Goal: Information Seeking & Learning: Learn about a topic

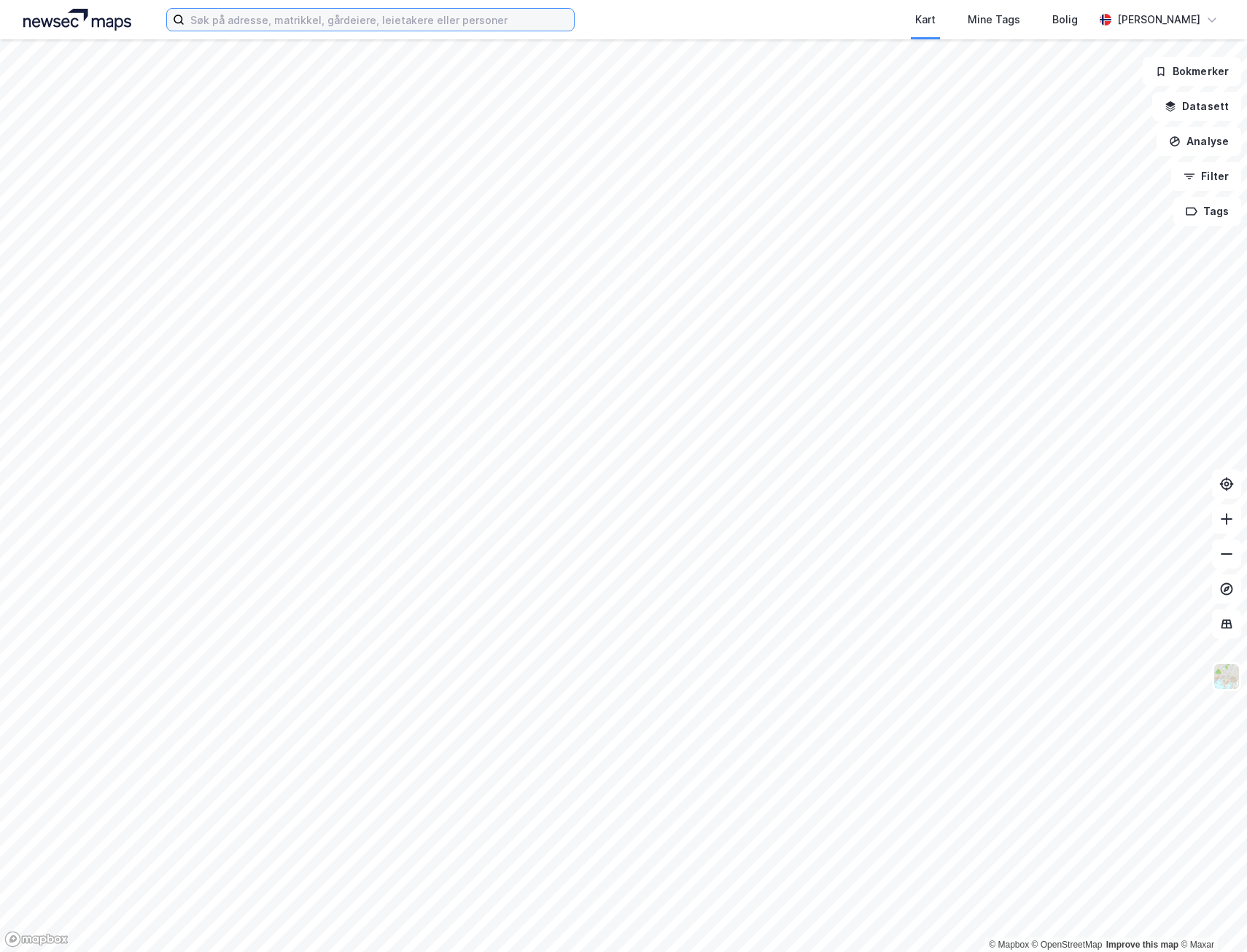
click at [298, 26] on input at bounding box center [379, 20] width 390 height 22
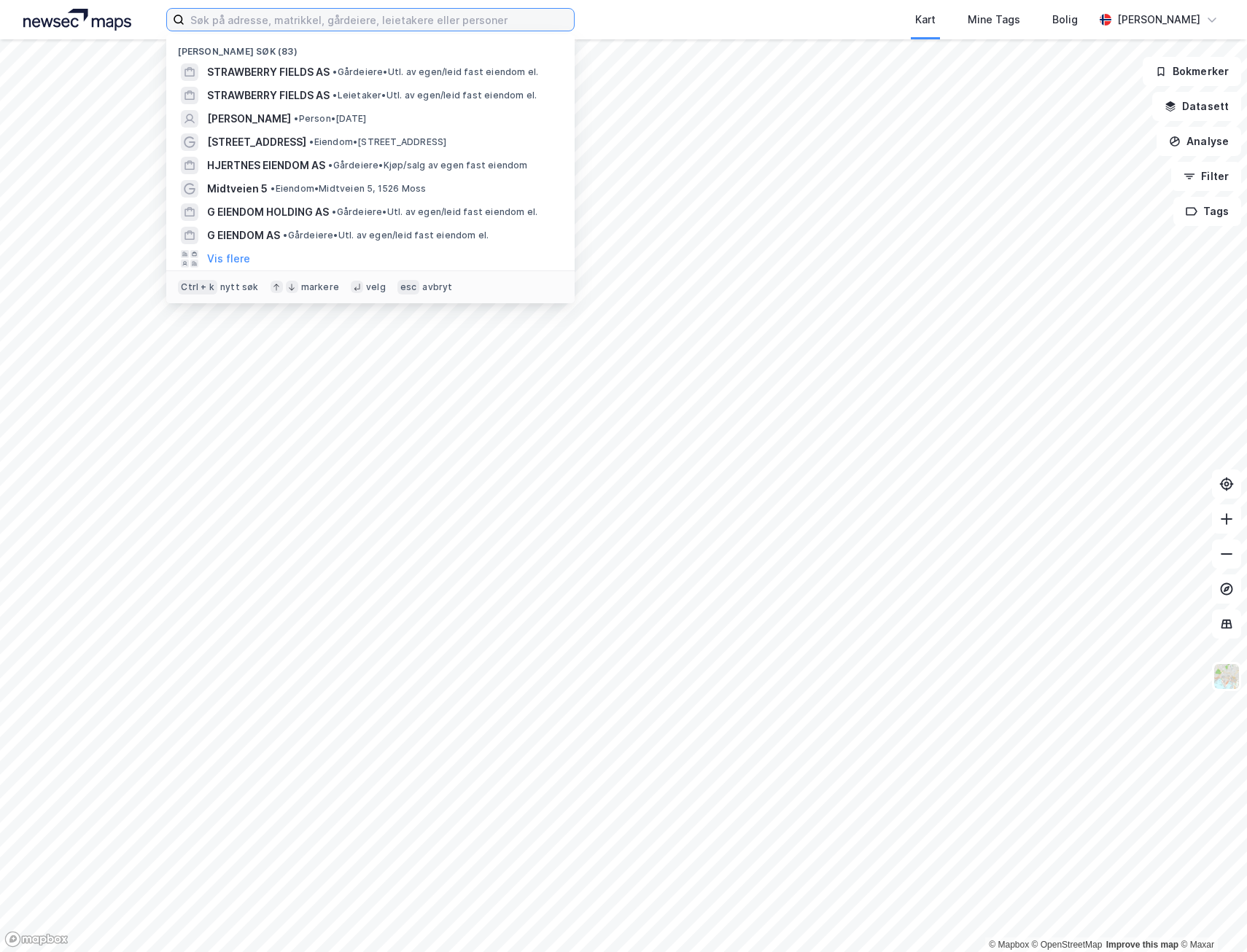
paste input "NorLog Invest AS"
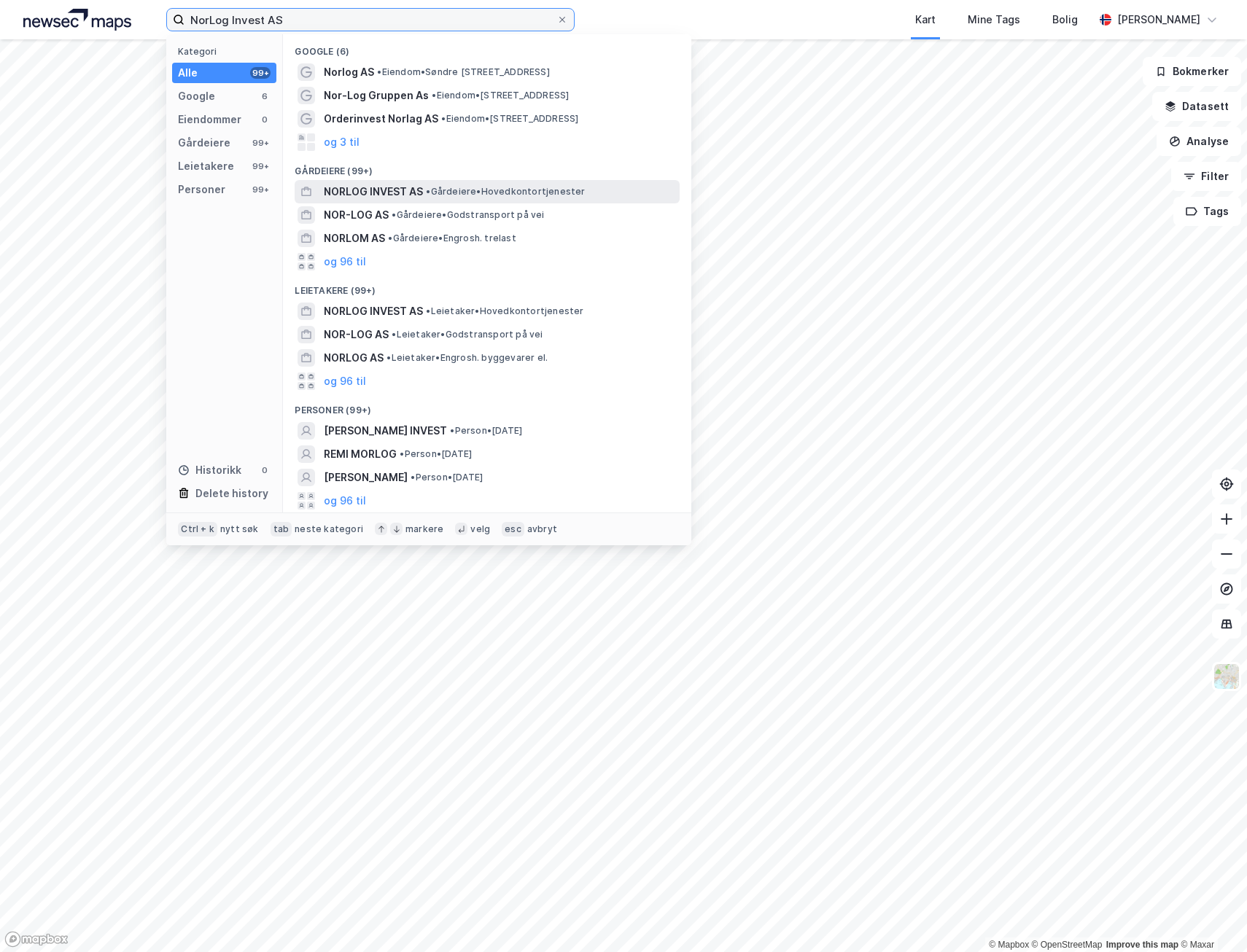
type input "NorLog Invest AS"
click at [373, 189] on span "NORLOG INVEST AS" at bounding box center [373, 191] width 100 height 18
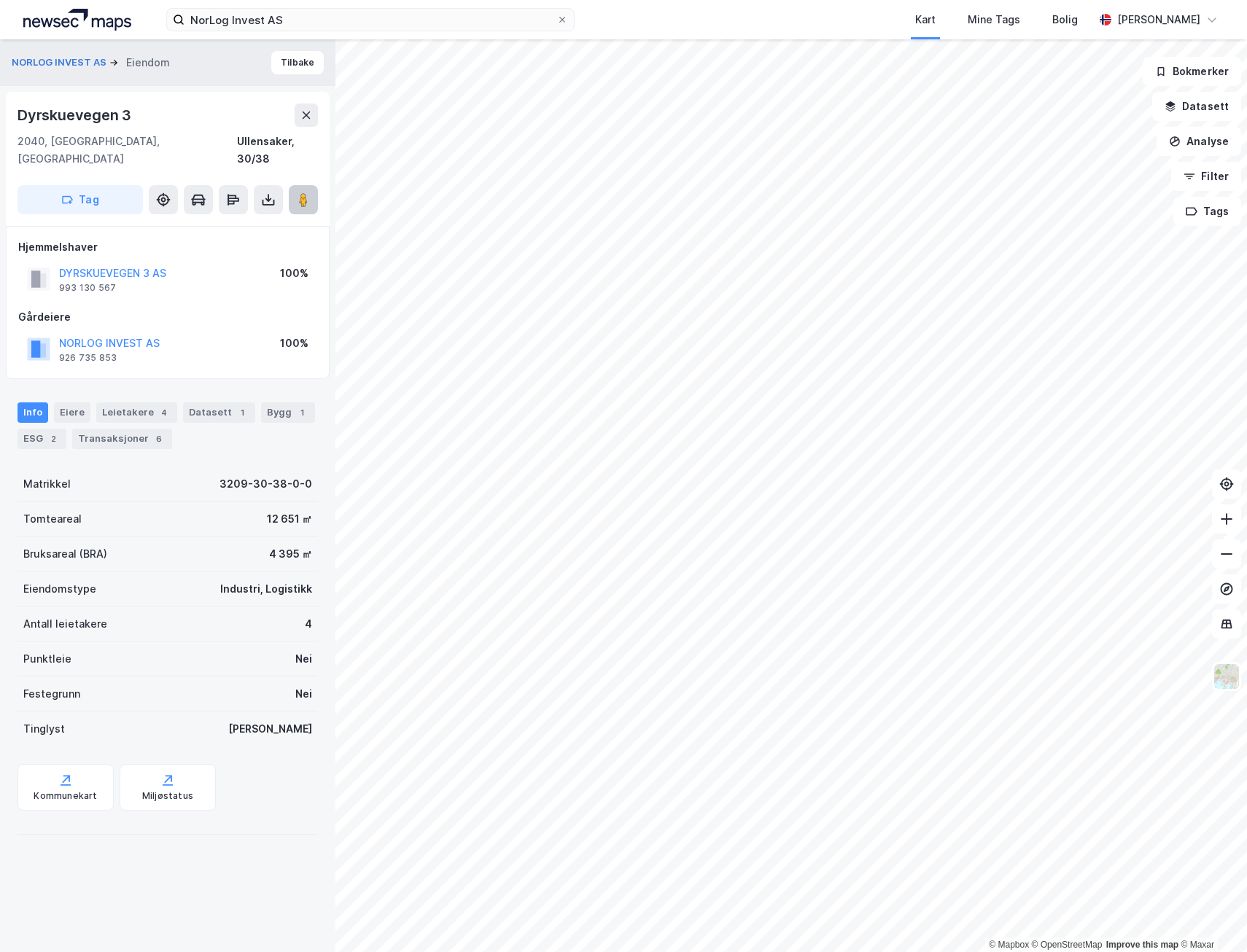
click at [298, 192] on icon at bounding box center [303, 199] width 14 height 14
click at [281, 60] on button "Tilbake" at bounding box center [298, 62] width 53 height 23
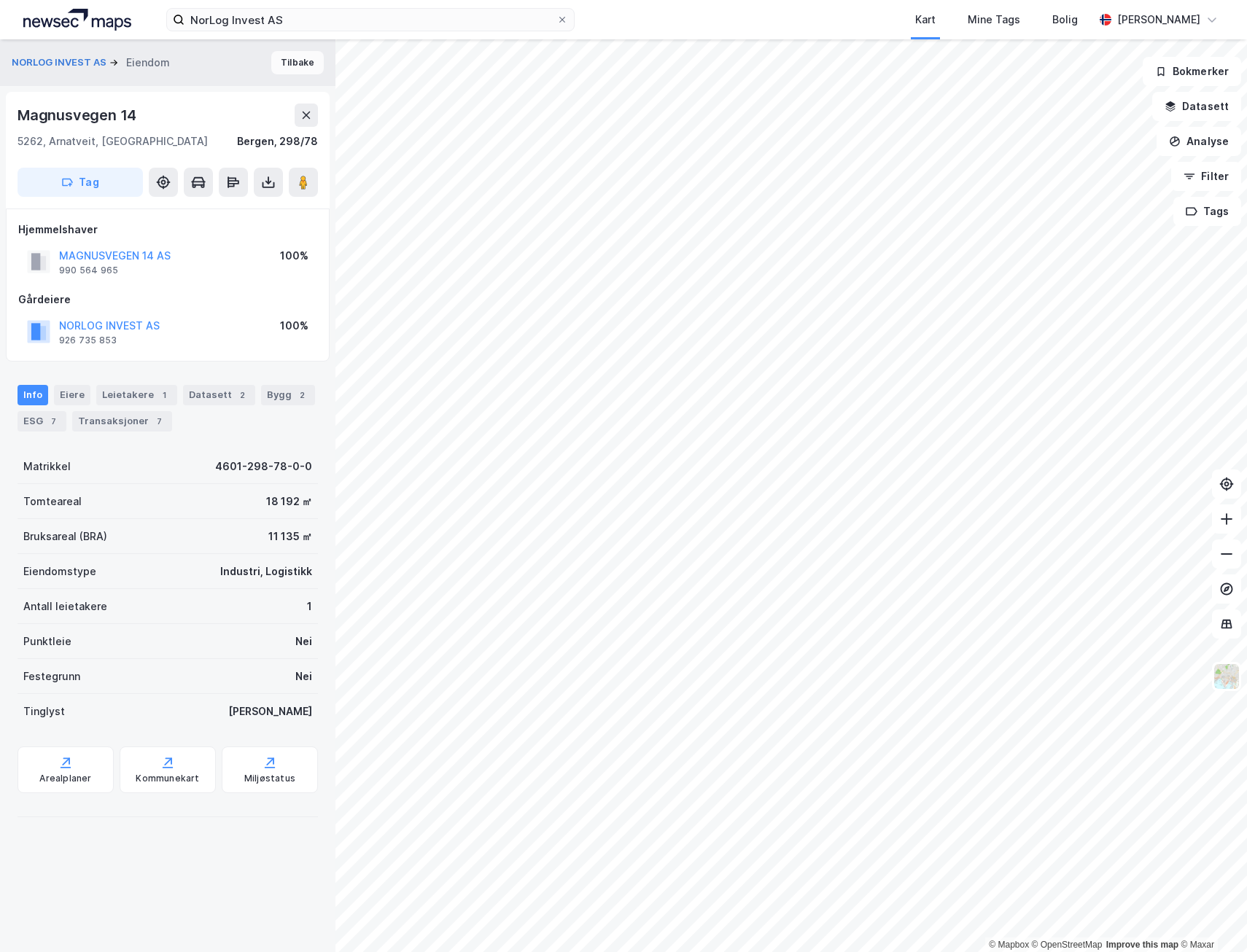
click at [289, 69] on button "Tilbake" at bounding box center [298, 62] width 53 height 23
click at [303, 171] on button at bounding box center [303, 182] width 29 height 29
click at [272, 59] on button "Tilbake" at bounding box center [298, 62] width 53 height 23
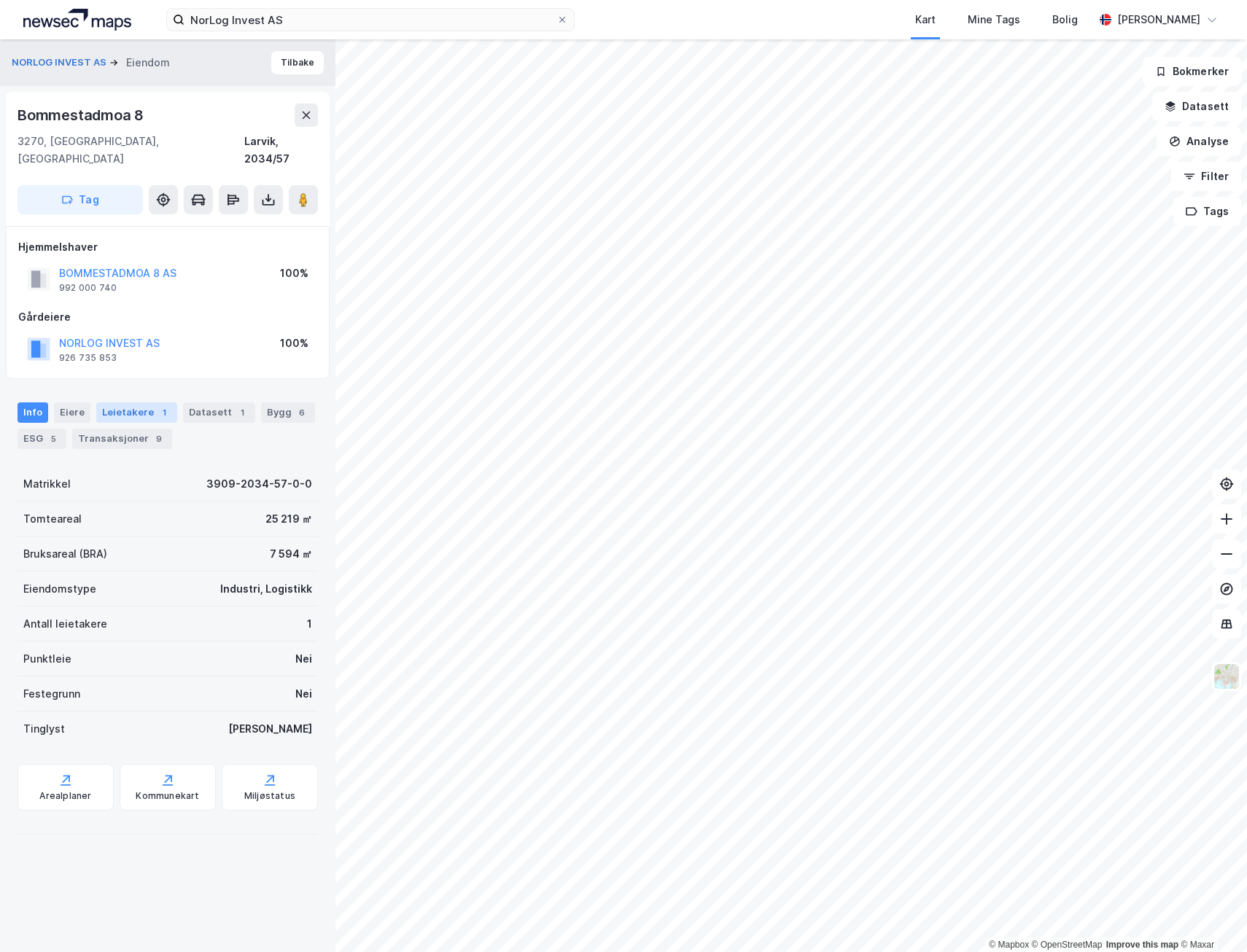
click at [128, 402] on div "Leietakere 1" at bounding box center [136, 413] width 81 height 20
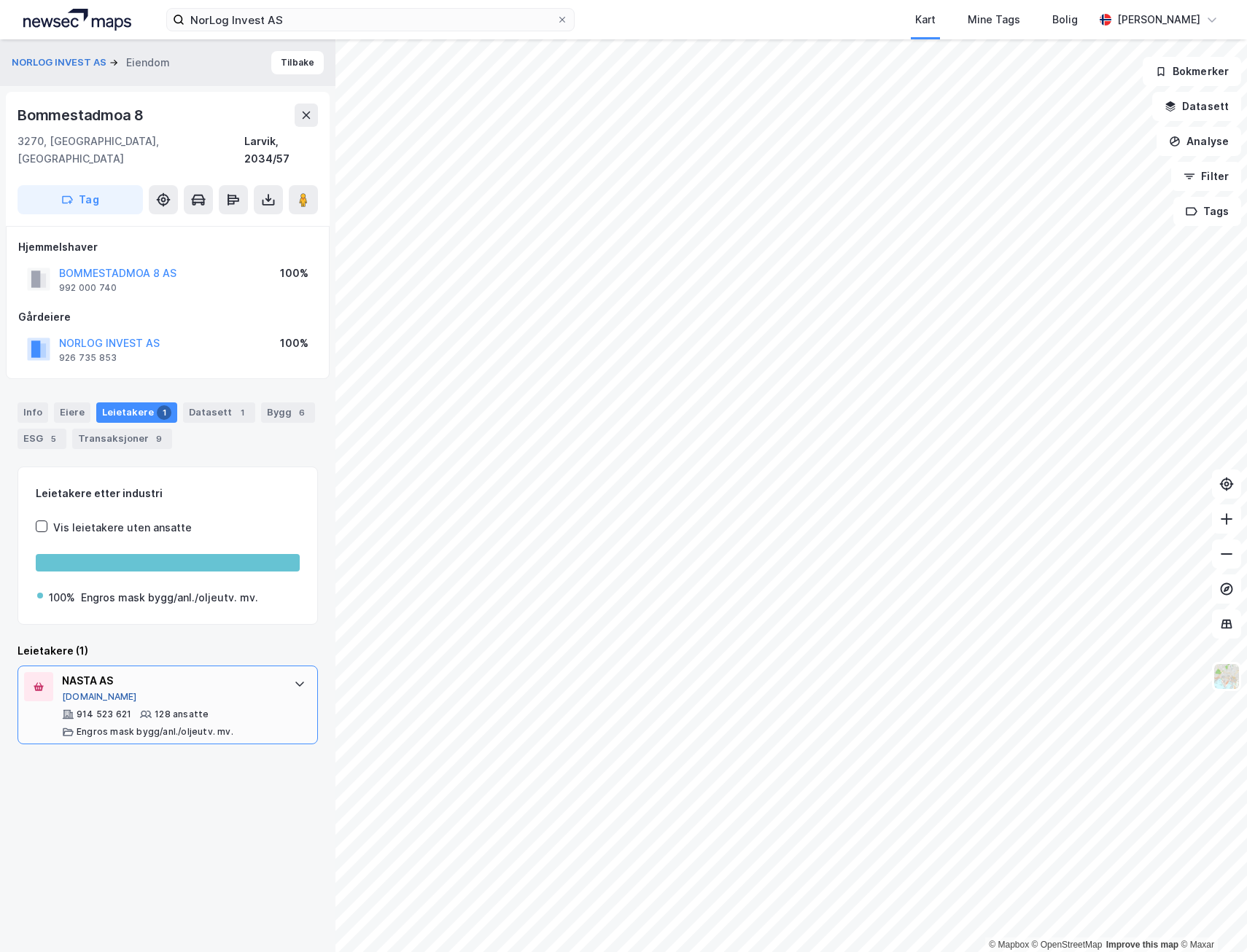
click at [94, 692] on button "[DOMAIN_NAME]" at bounding box center [100, 698] width 75 height 12
click at [271, 61] on button "Tilbake" at bounding box center [298, 62] width 53 height 23
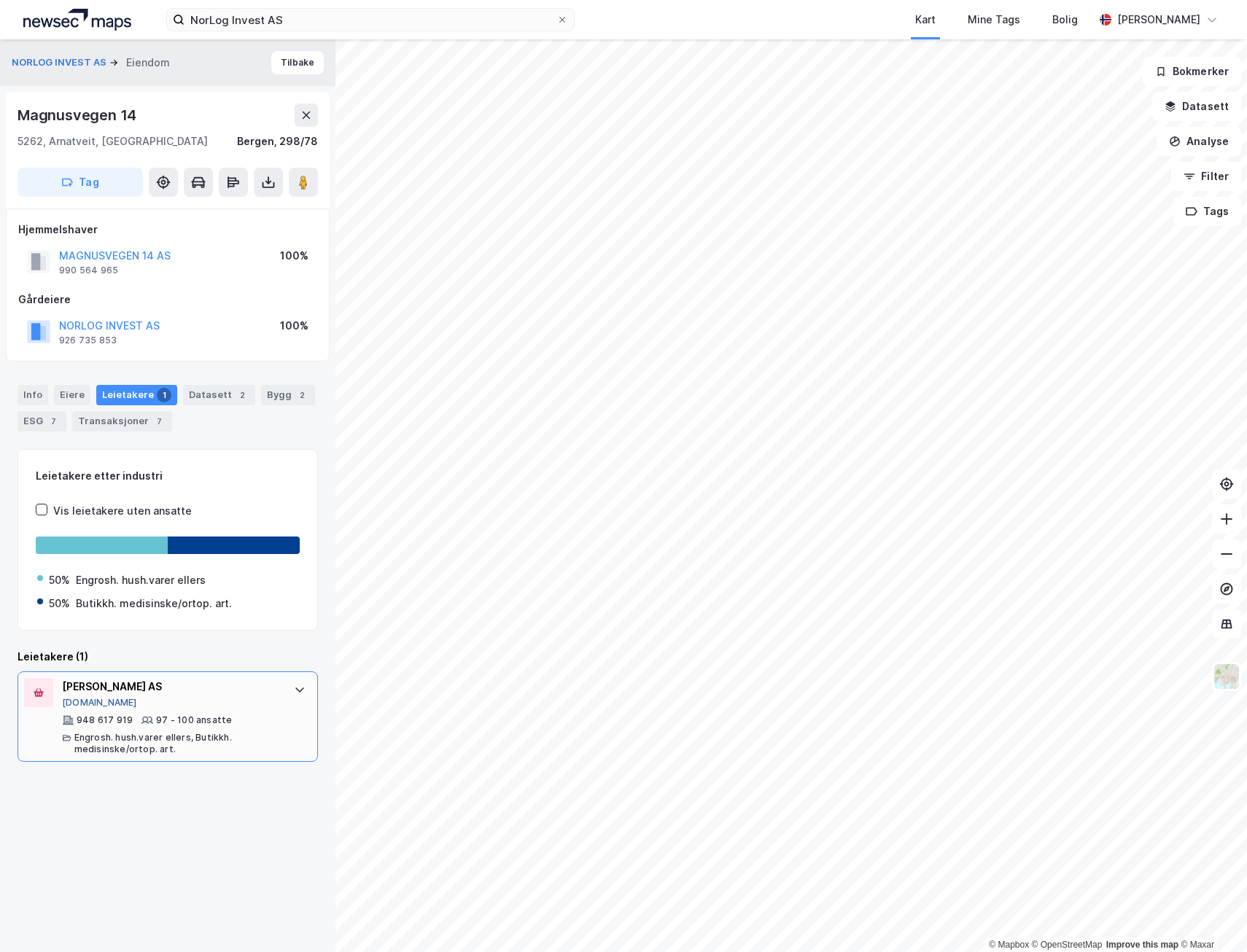
click at [75, 703] on button "[DOMAIN_NAME]" at bounding box center [100, 703] width 75 height 12
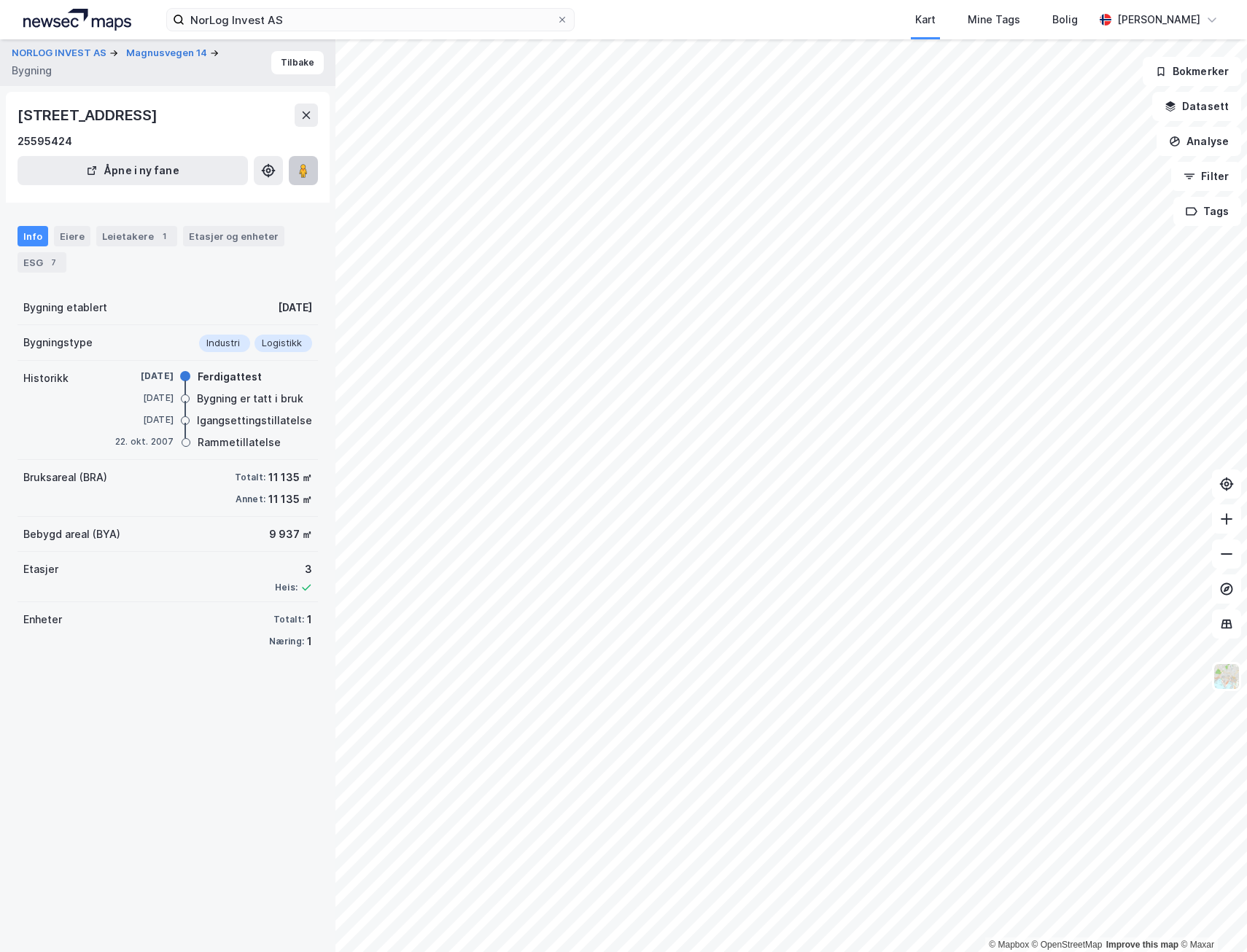
click at [299, 176] on icon at bounding box center [303, 170] width 14 height 14
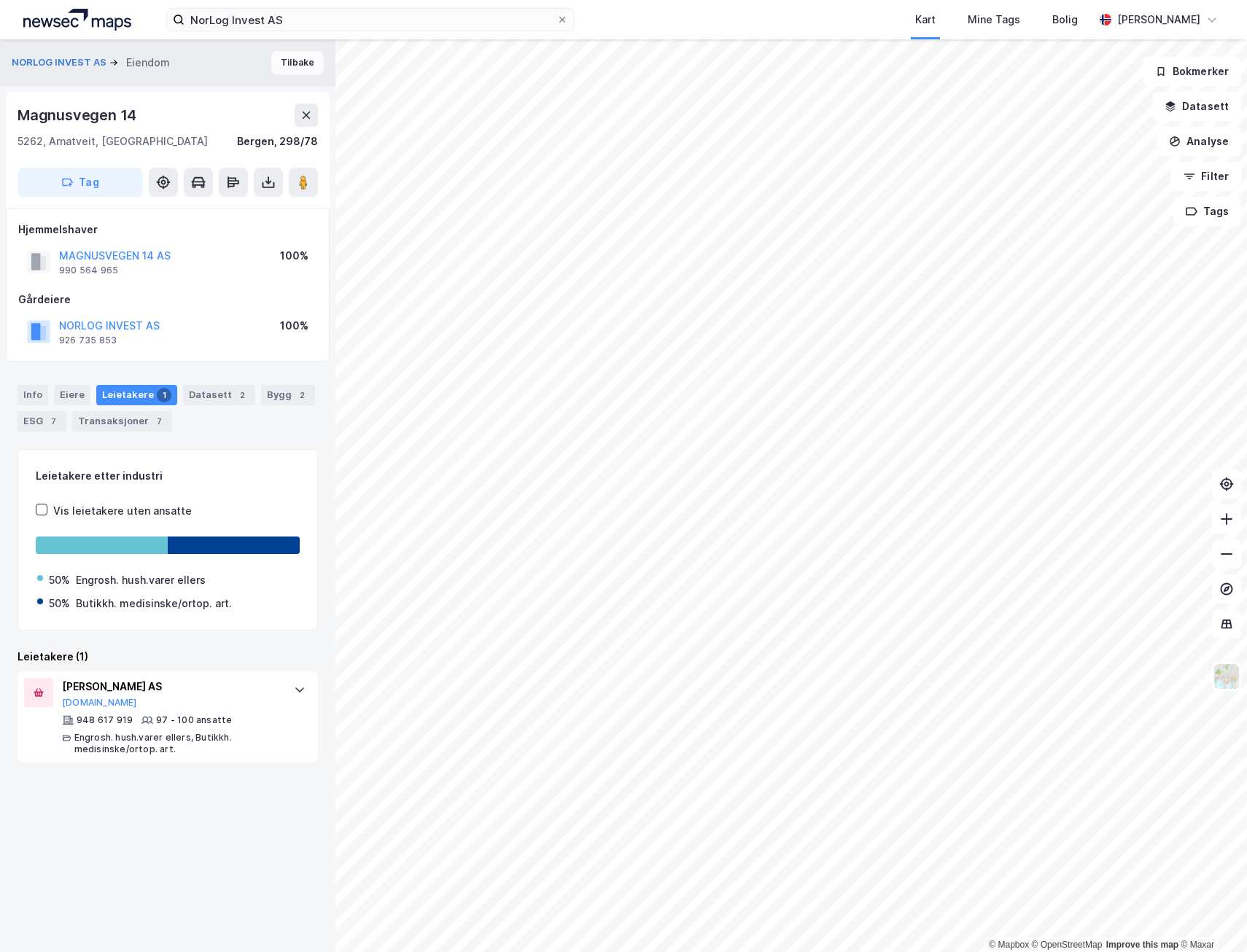
click at [282, 62] on button "Tilbake" at bounding box center [298, 62] width 53 height 23
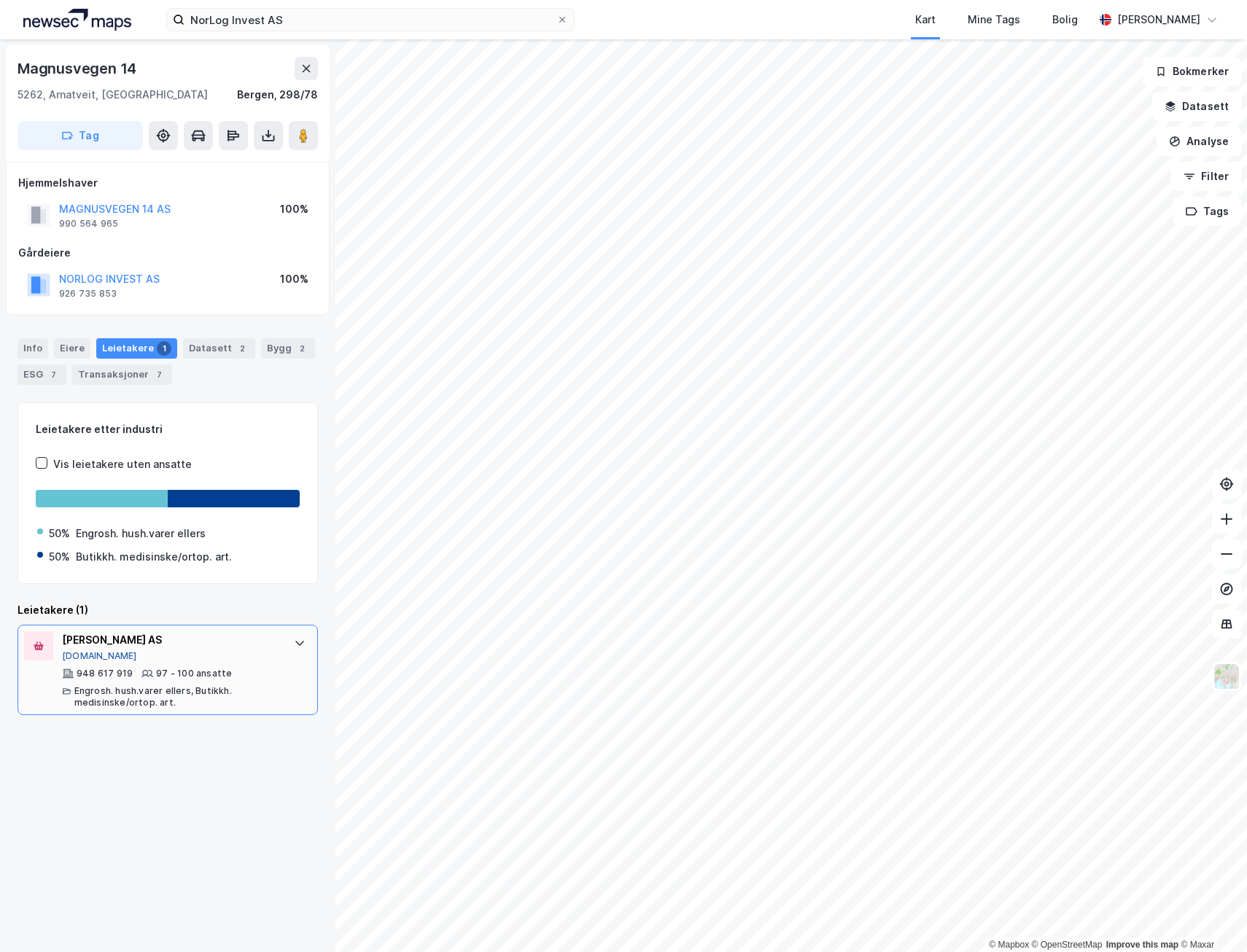
click at [73, 657] on button "[DOMAIN_NAME]" at bounding box center [100, 657] width 75 height 12
click at [106, 366] on div "Transaksjoner 7" at bounding box center [122, 375] width 100 height 20
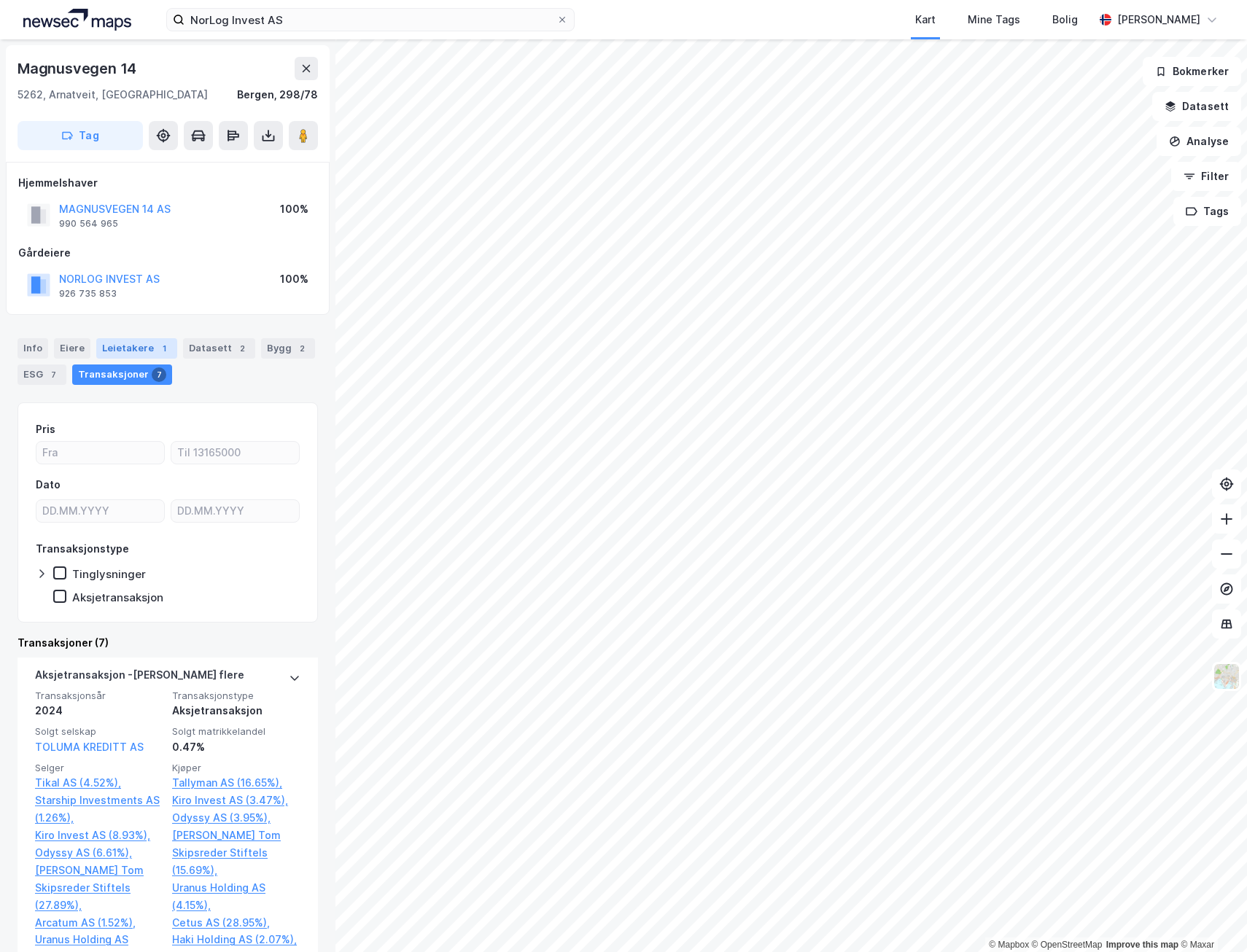
click at [123, 349] on div "Leietakere 1" at bounding box center [136, 349] width 81 height 20
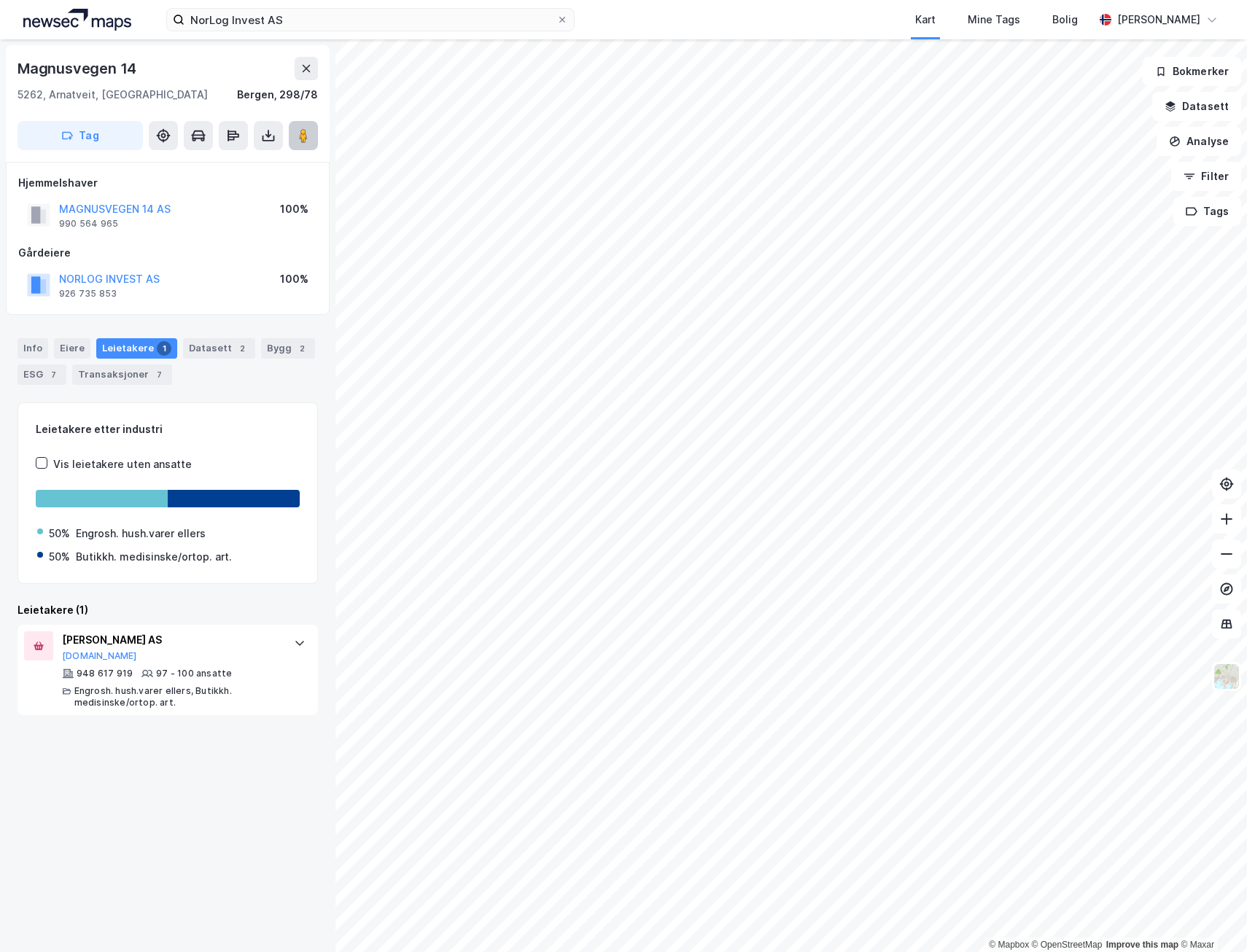
click at [306, 134] on image at bounding box center [303, 135] width 9 height 14
click at [294, 346] on div "2" at bounding box center [301, 348] width 14 height 14
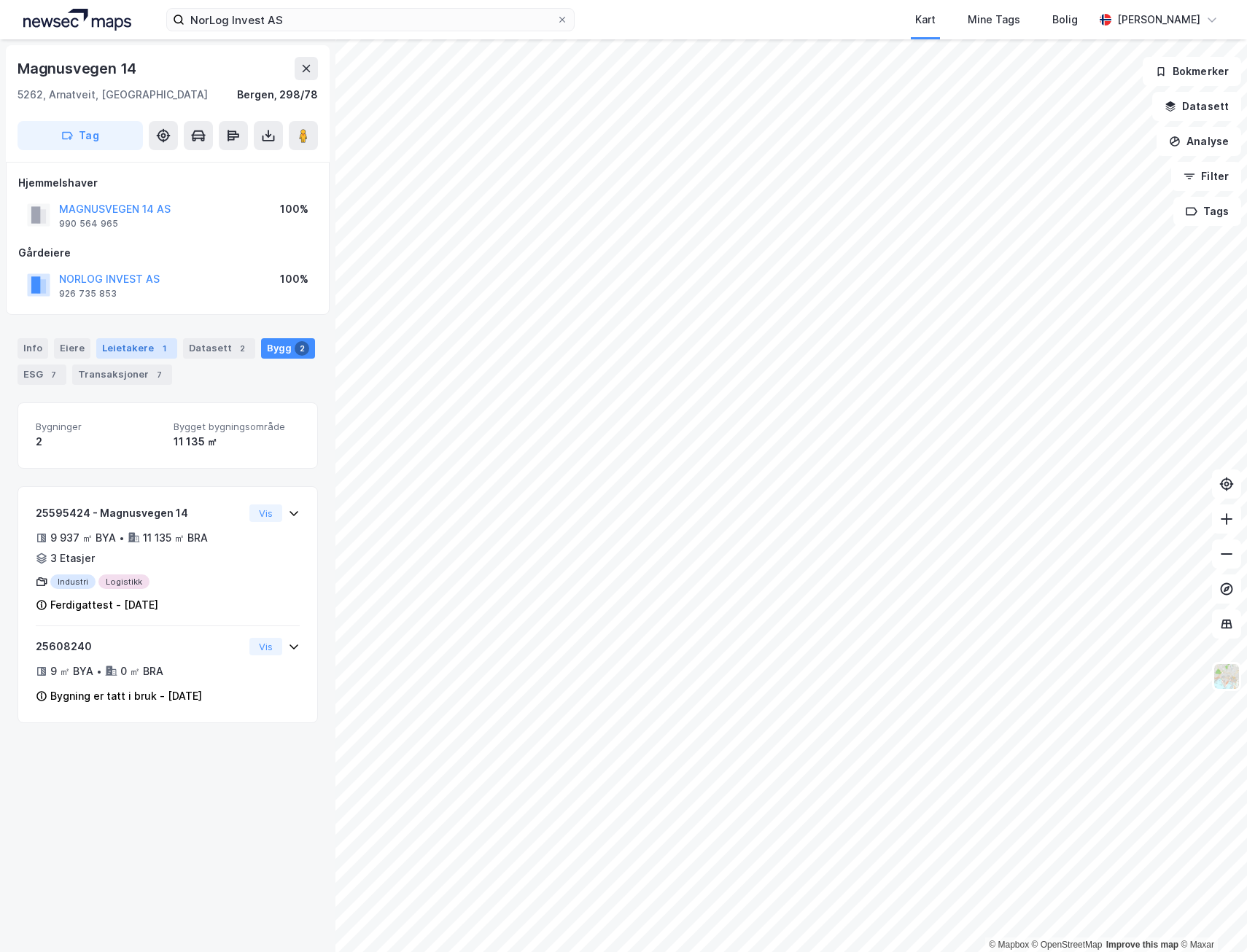
click at [133, 347] on div "Leietakere 1" at bounding box center [136, 349] width 81 height 20
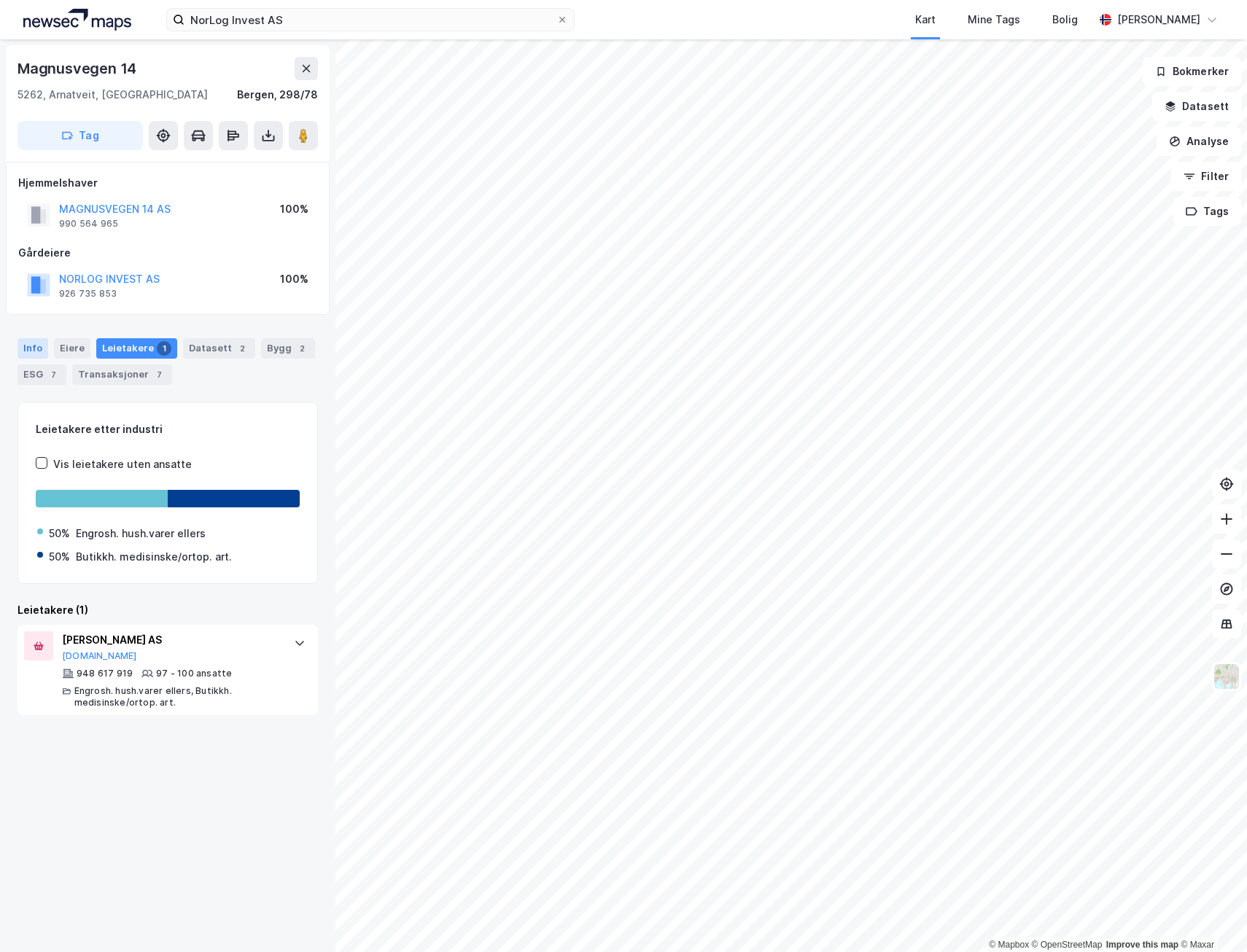
click at [38, 345] on div "Info" at bounding box center [33, 349] width 31 height 20
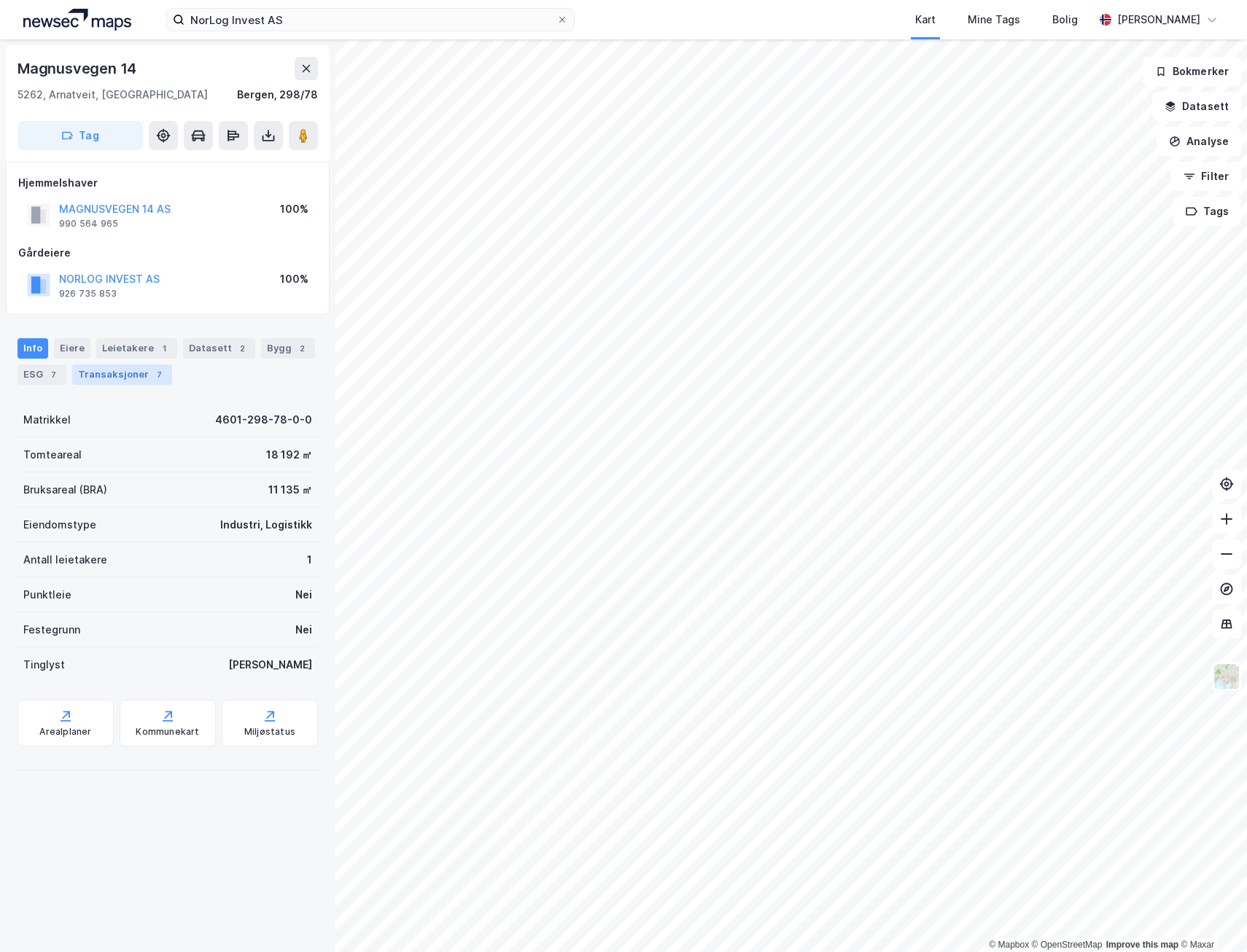
click at [125, 377] on div "Transaksjoner 7" at bounding box center [122, 375] width 100 height 20
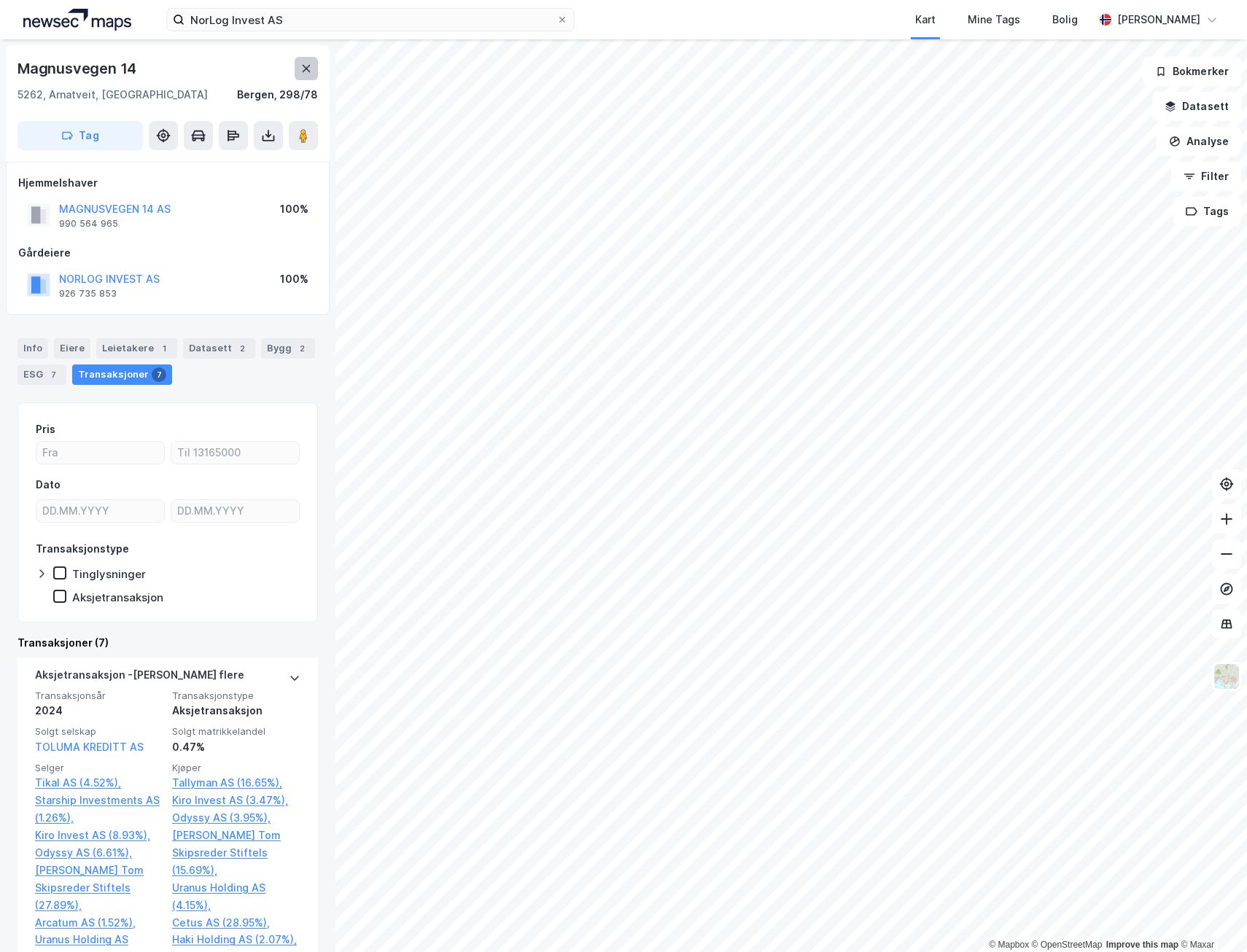
click at [300, 74] on button at bounding box center [305, 68] width 23 height 23
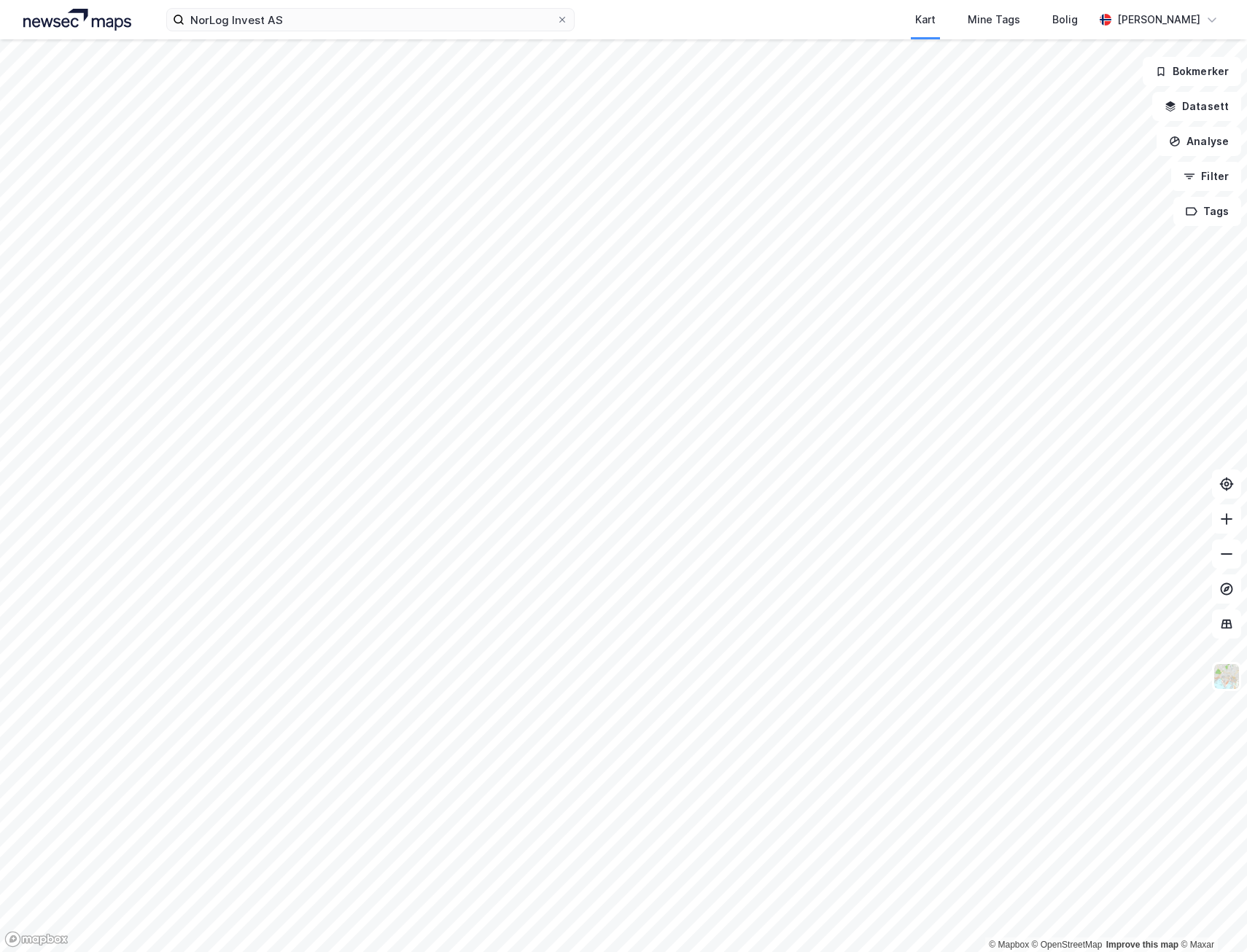
click at [95, 27] on img at bounding box center [77, 20] width 108 height 22
click at [373, 24] on input "NorLog Invest AS" at bounding box center [370, 20] width 372 height 22
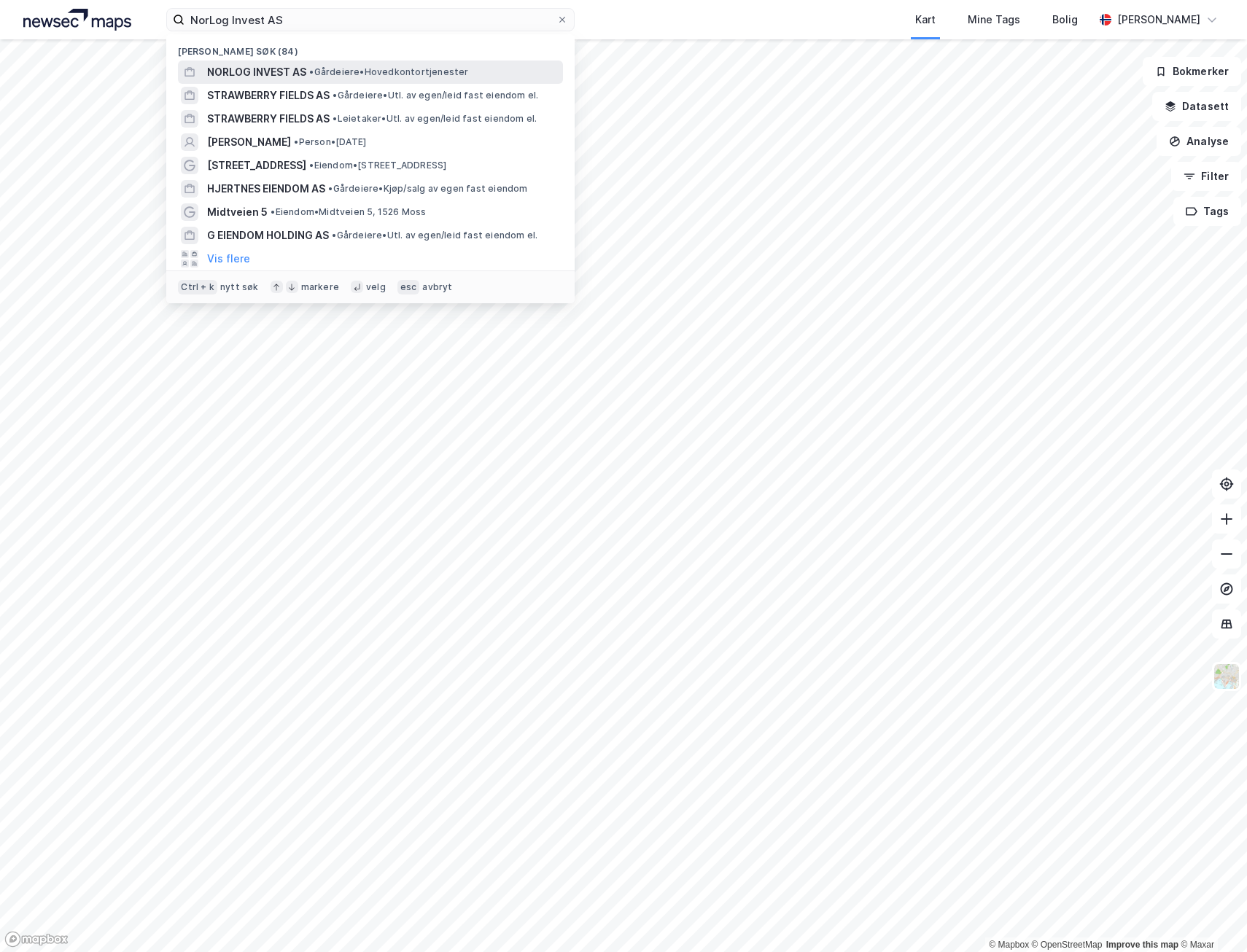
click at [278, 74] on span "NORLOG INVEST AS" at bounding box center [256, 72] width 100 height 18
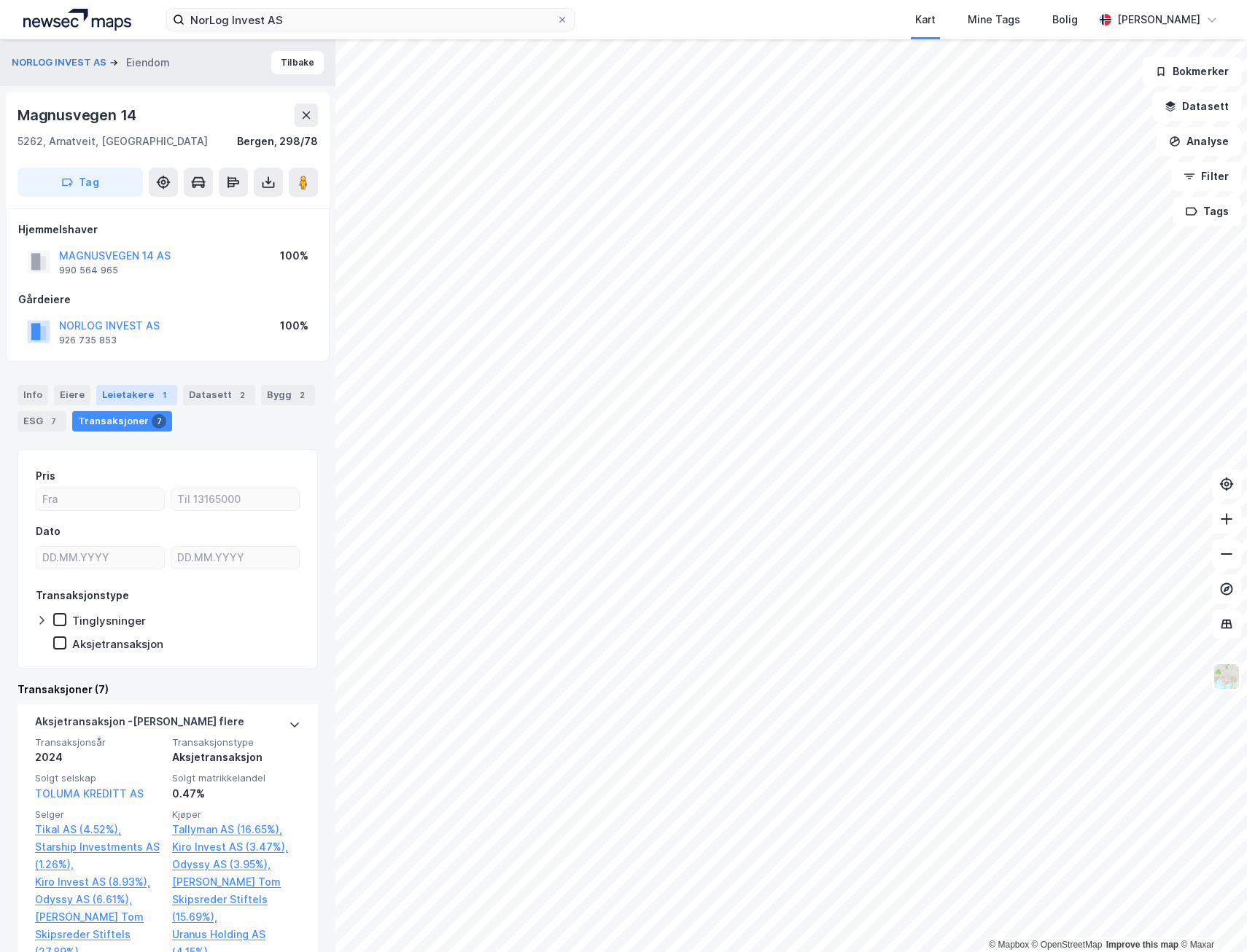
click at [136, 392] on div "Leietakere 1" at bounding box center [136, 396] width 81 height 20
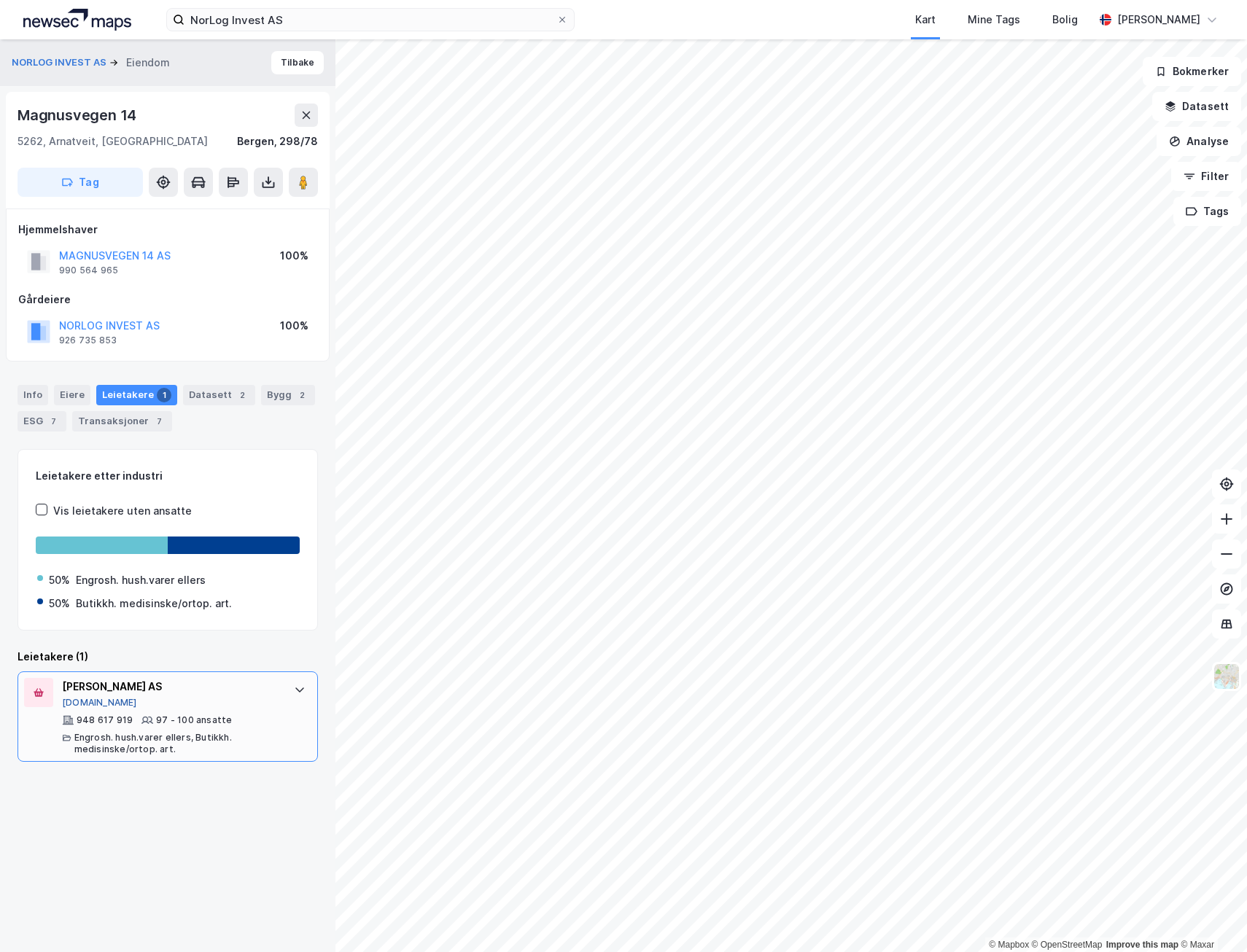
click at [88, 699] on button "[DOMAIN_NAME]" at bounding box center [100, 703] width 75 height 12
click at [279, 60] on button "Tilbake" at bounding box center [298, 62] width 53 height 23
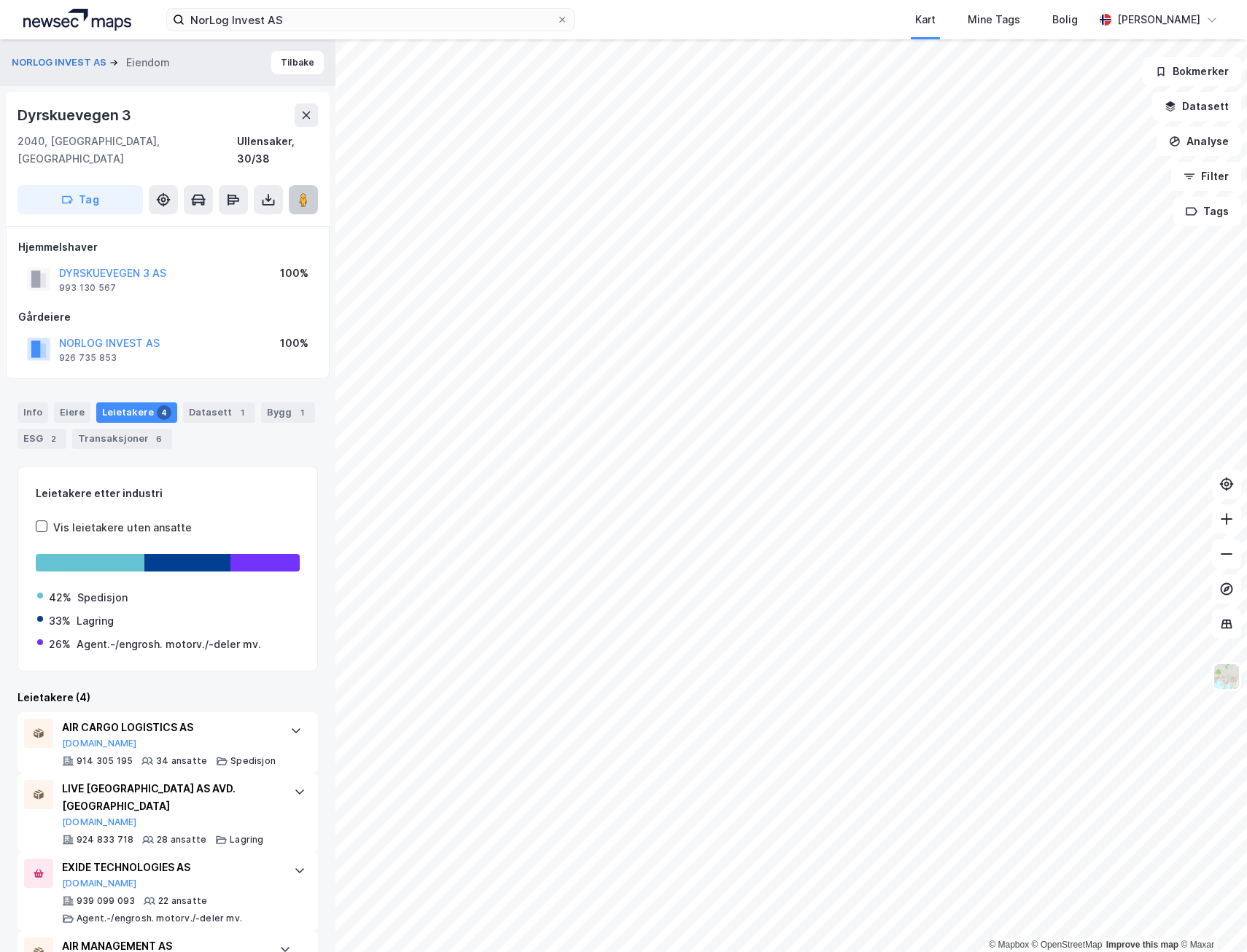
click at [298, 192] on icon at bounding box center [303, 199] width 14 height 14
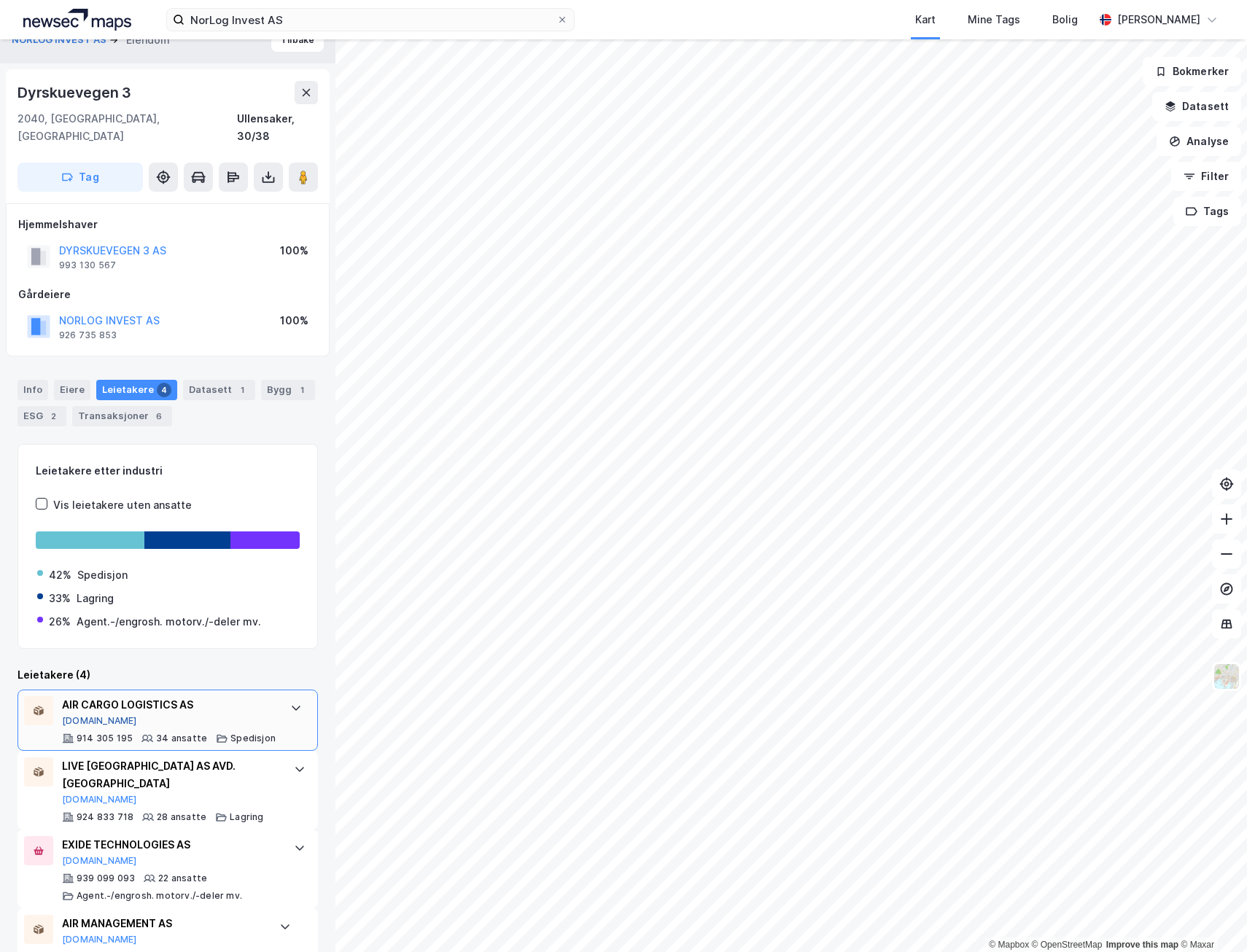
click at [83, 715] on button "[DOMAIN_NAME]" at bounding box center [100, 721] width 75 height 12
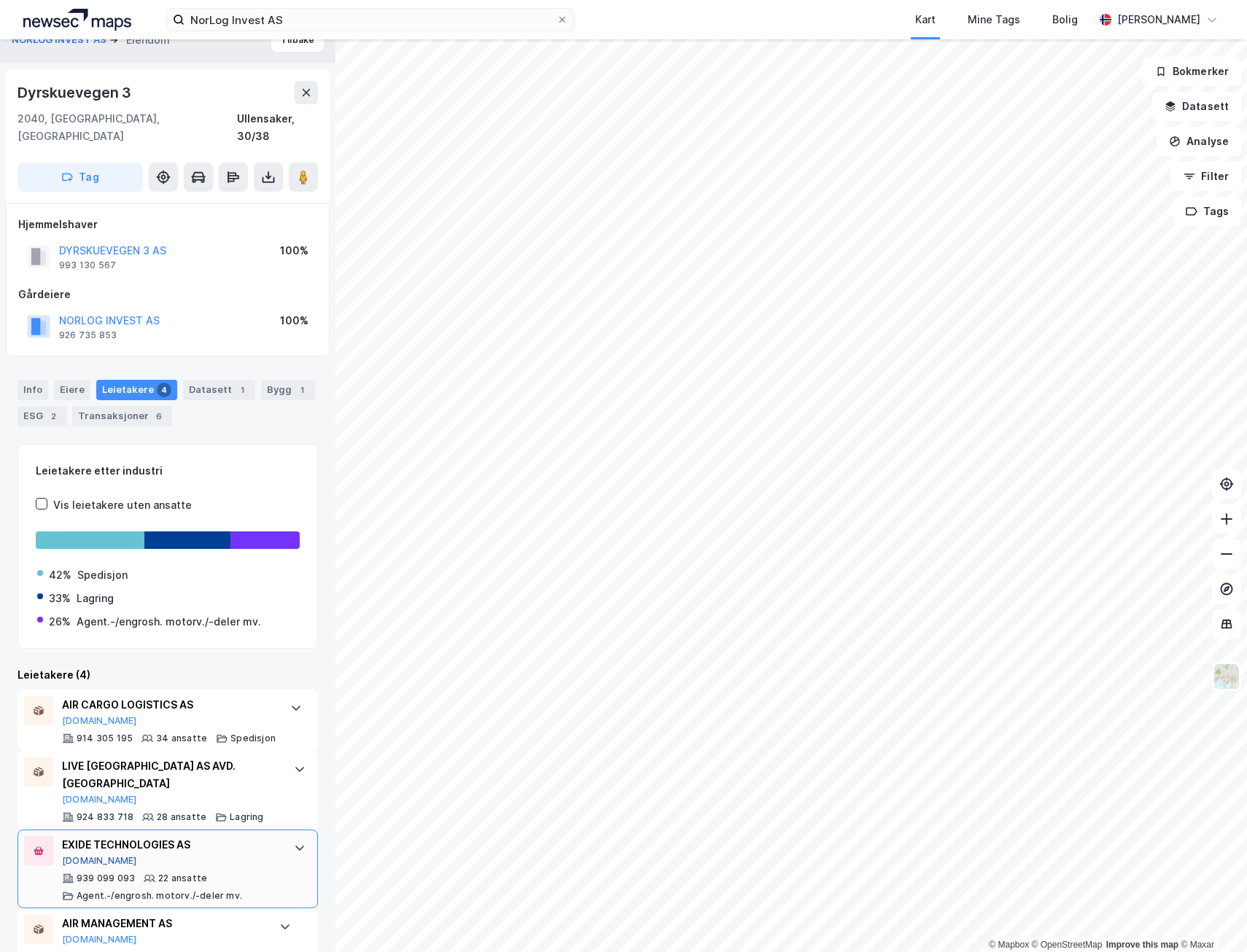
click at [85, 855] on button "[DOMAIN_NAME]" at bounding box center [100, 861] width 75 height 12
click at [88, 932] on button "[DOMAIN_NAME]" at bounding box center [100, 940] width 75 height 12
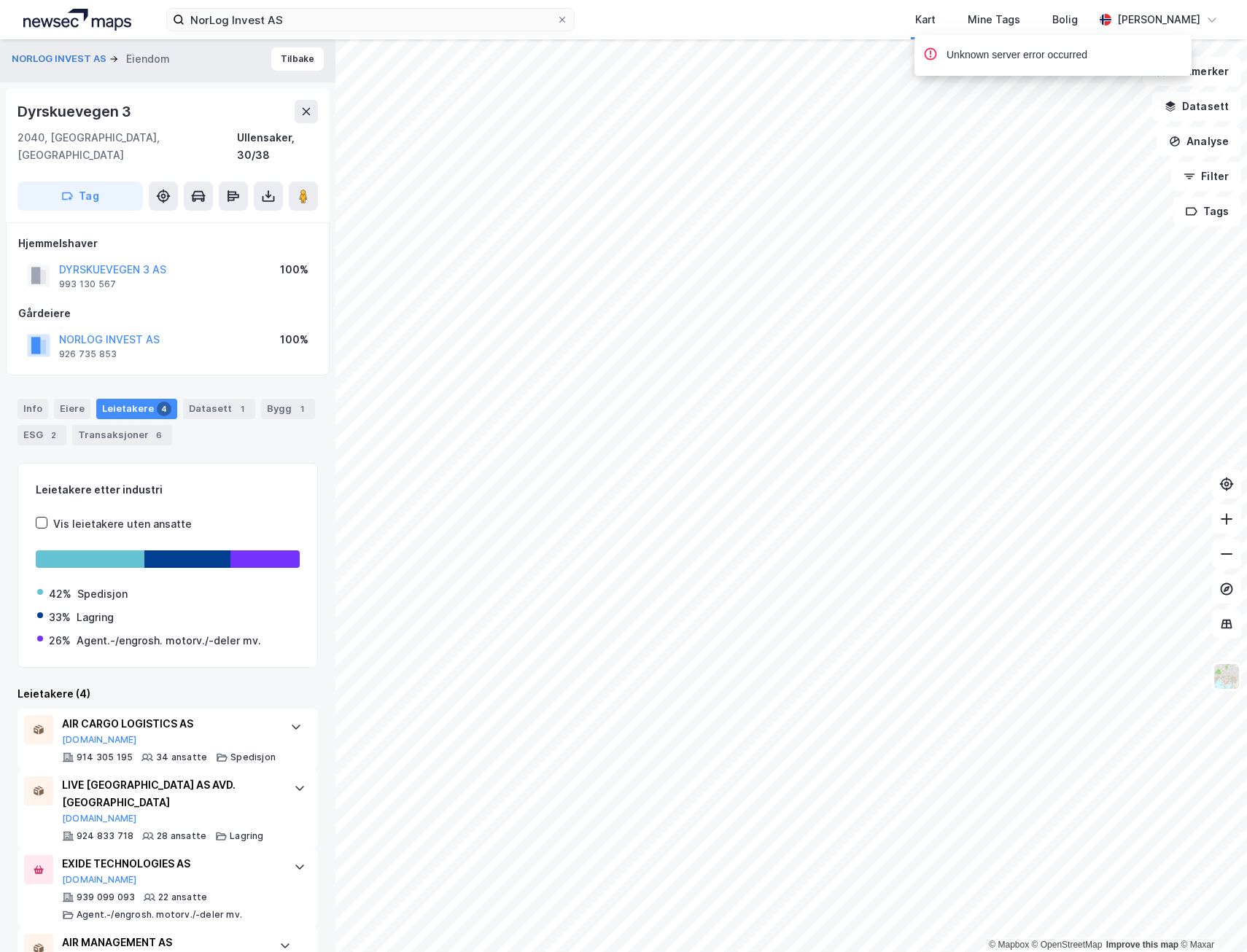
scroll to position [0, 0]
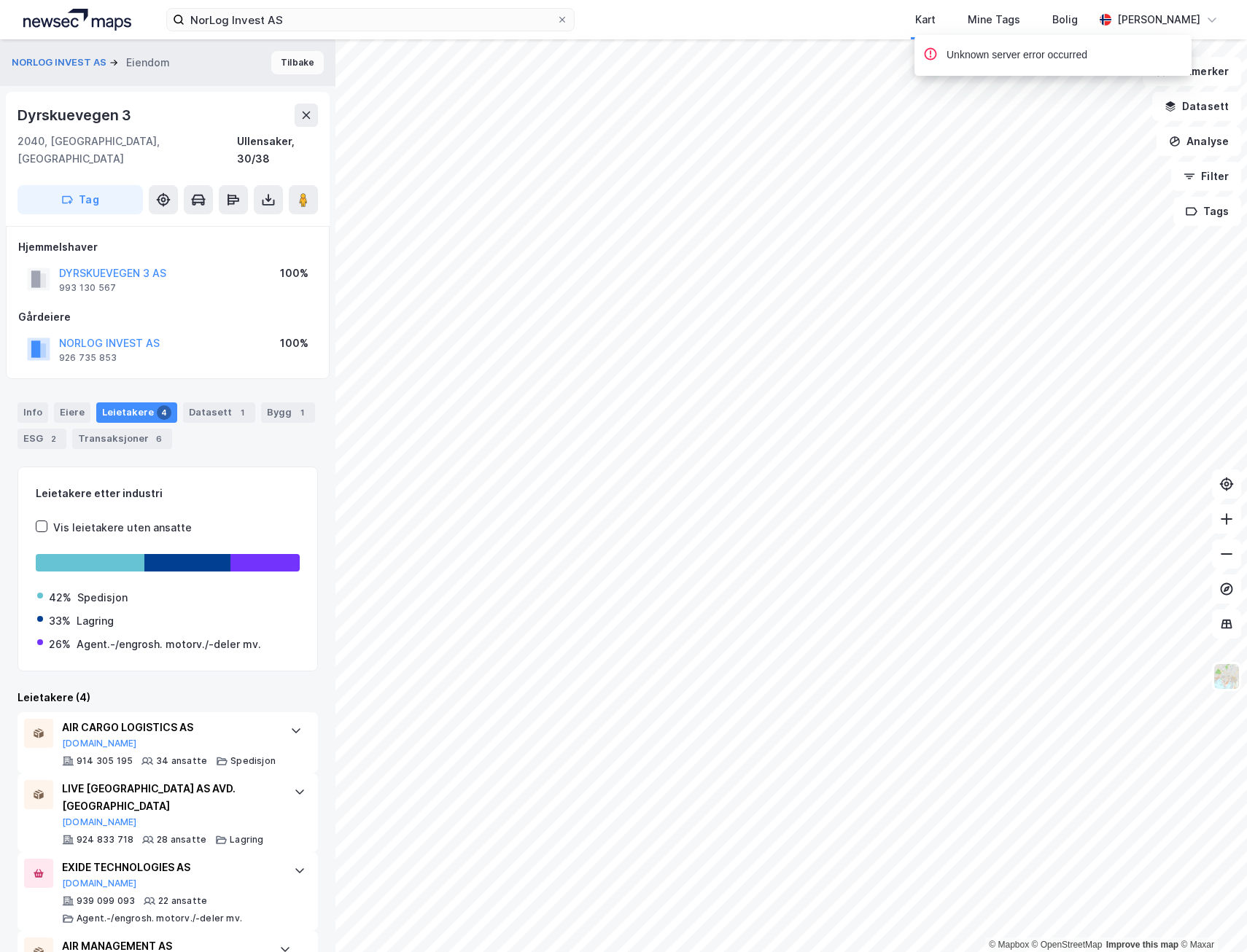
click at [288, 58] on button "Tilbake" at bounding box center [298, 62] width 53 height 23
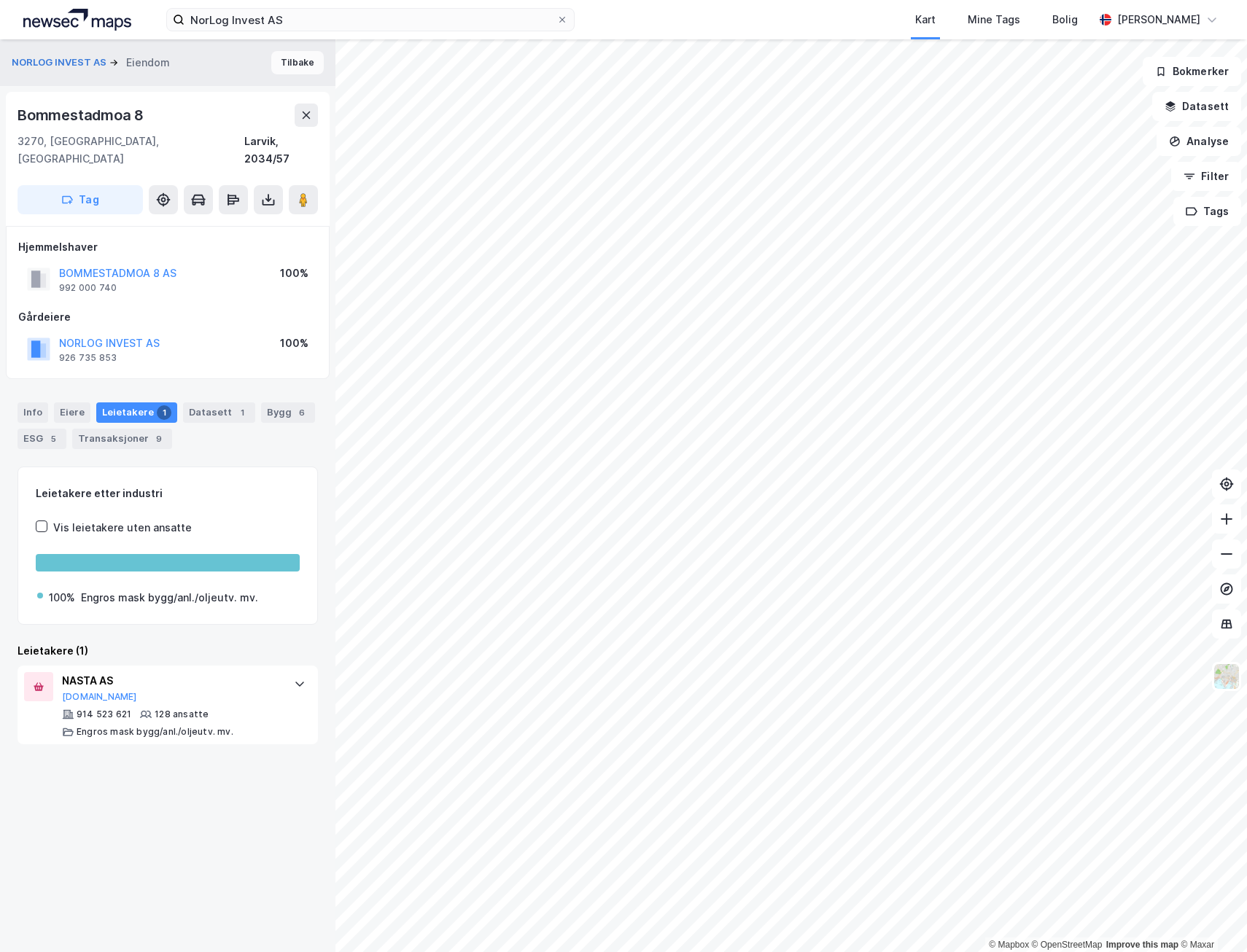
click at [284, 59] on button "Tilbake" at bounding box center [298, 62] width 53 height 23
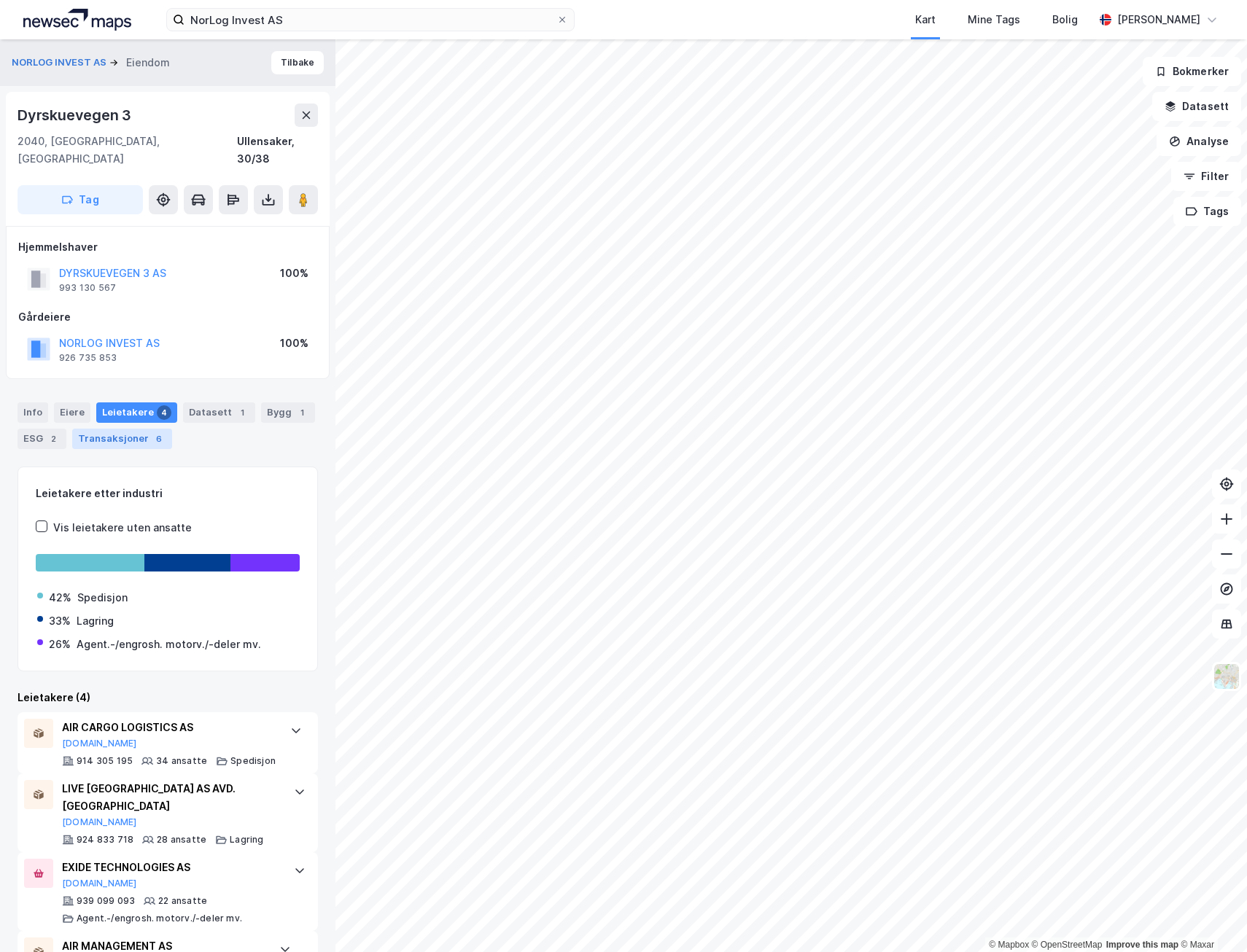
click at [101, 429] on div "Transaksjoner 6" at bounding box center [122, 439] width 100 height 20
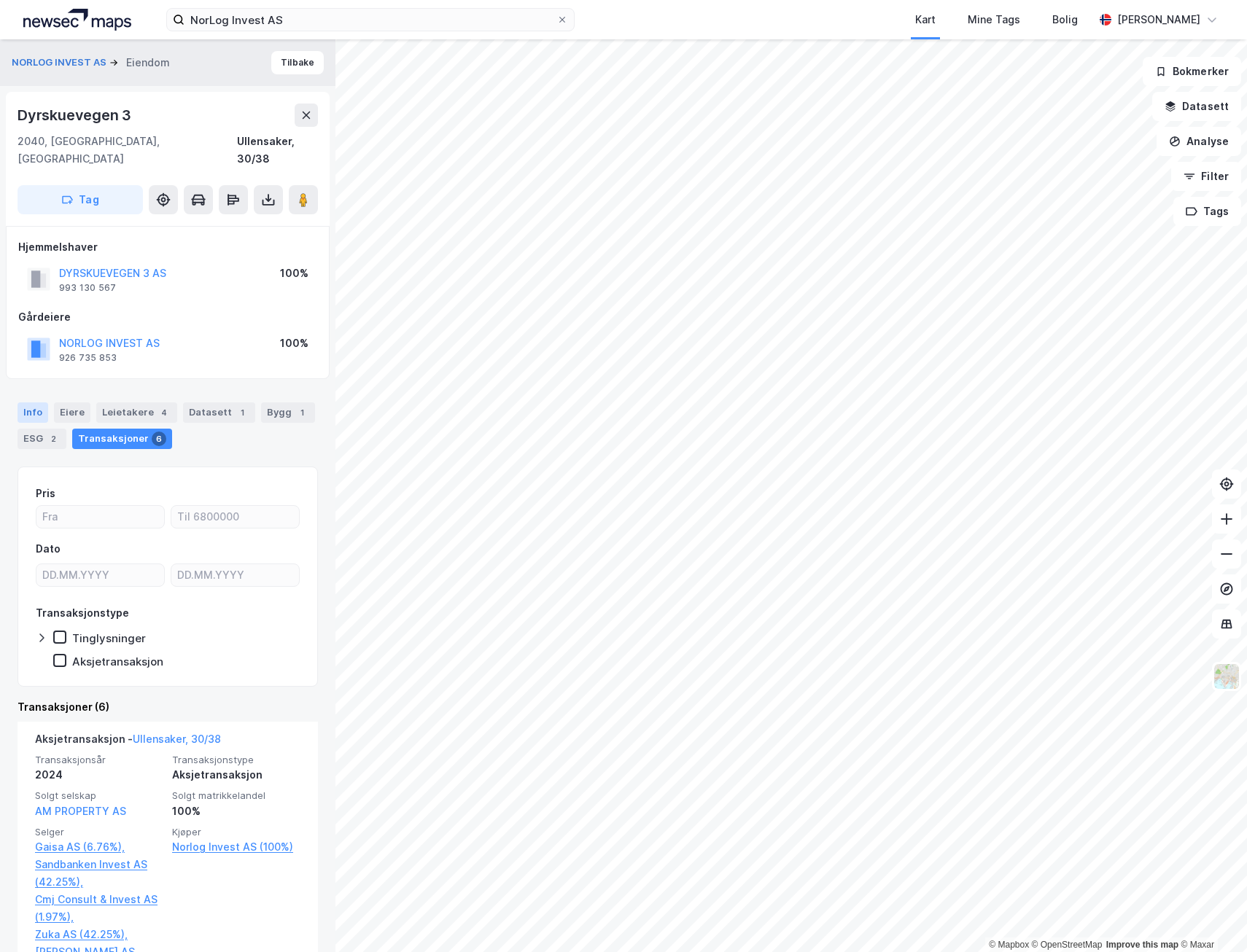
click at [38, 402] on div "Info" at bounding box center [33, 413] width 31 height 20
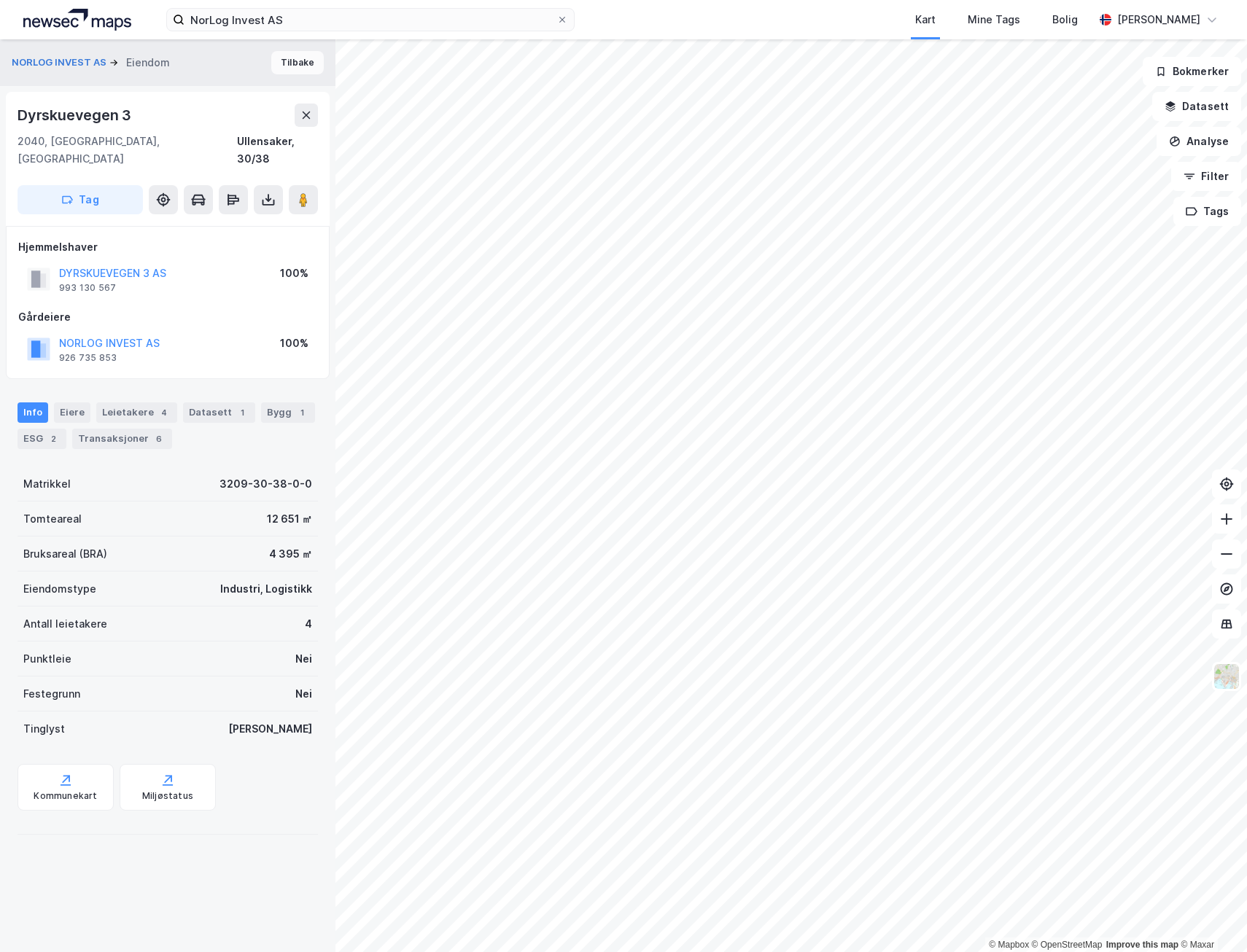
click at [299, 65] on button "Tilbake" at bounding box center [298, 62] width 53 height 23
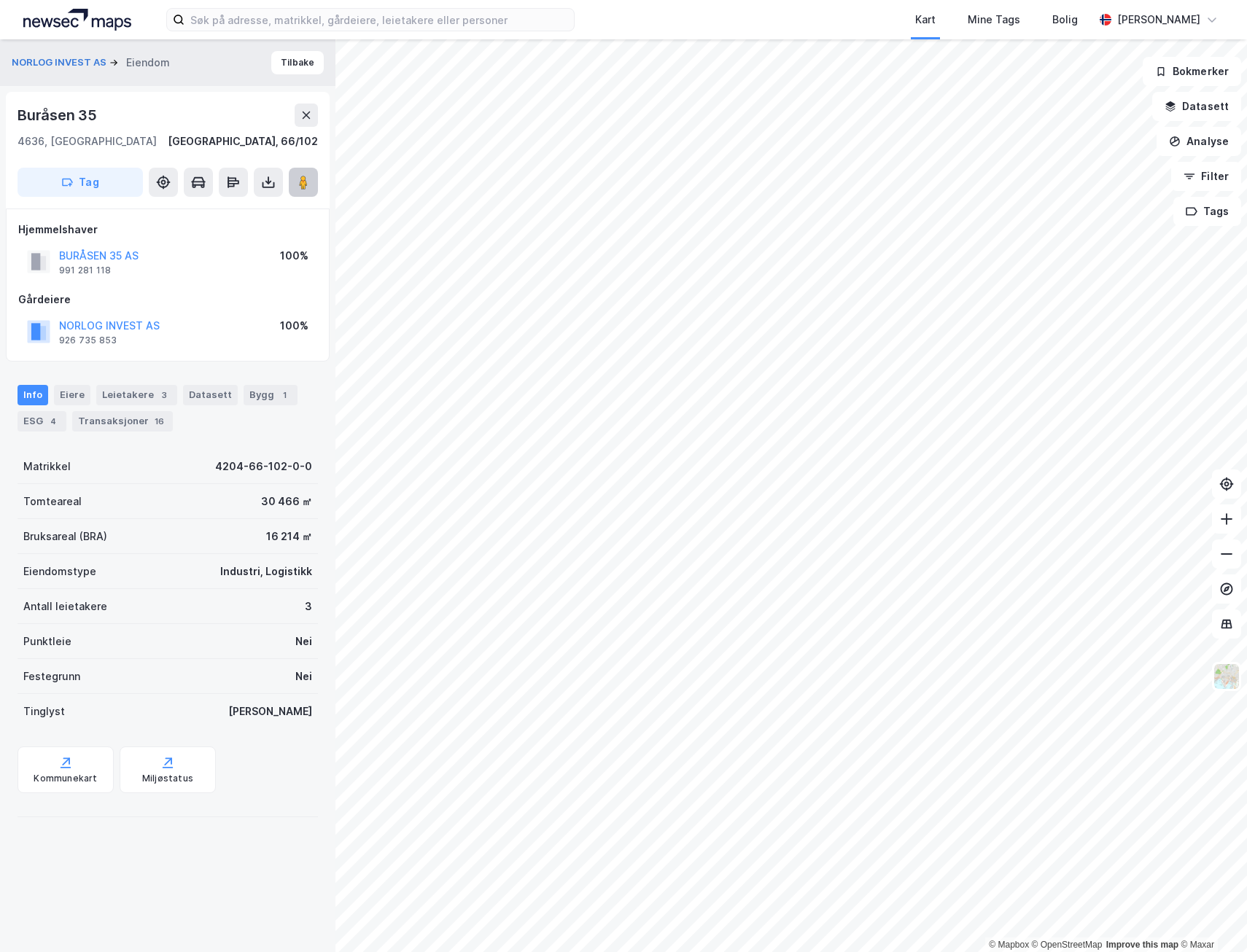
click at [293, 179] on button at bounding box center [303, 182] width 29 height 29
click at [1193, 111] on button "Datasett" at bounding box center [1196, 106] width 89 height 29
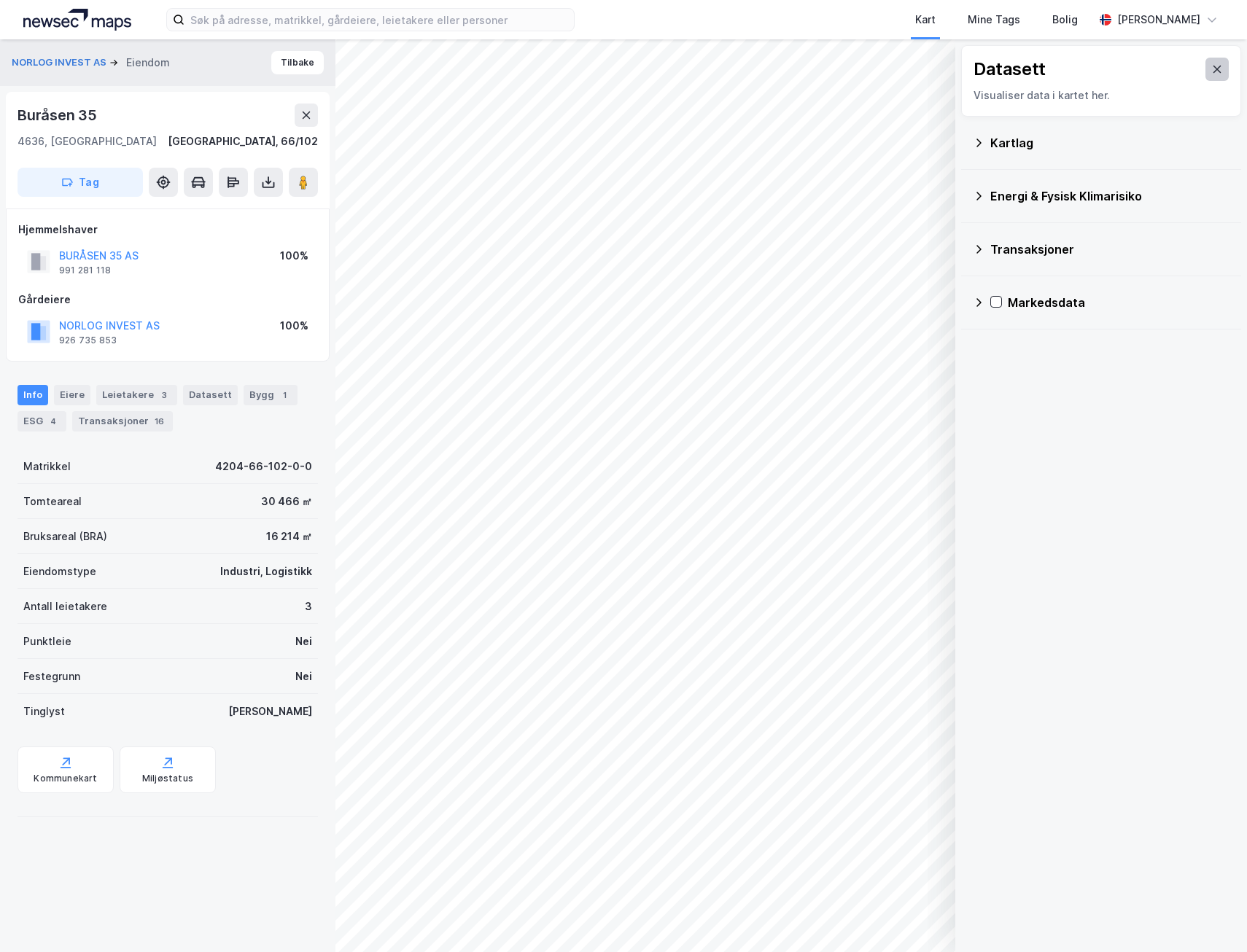
click at [1211, 74] on icon at bounding box center [1217, 70] width 12 height 12
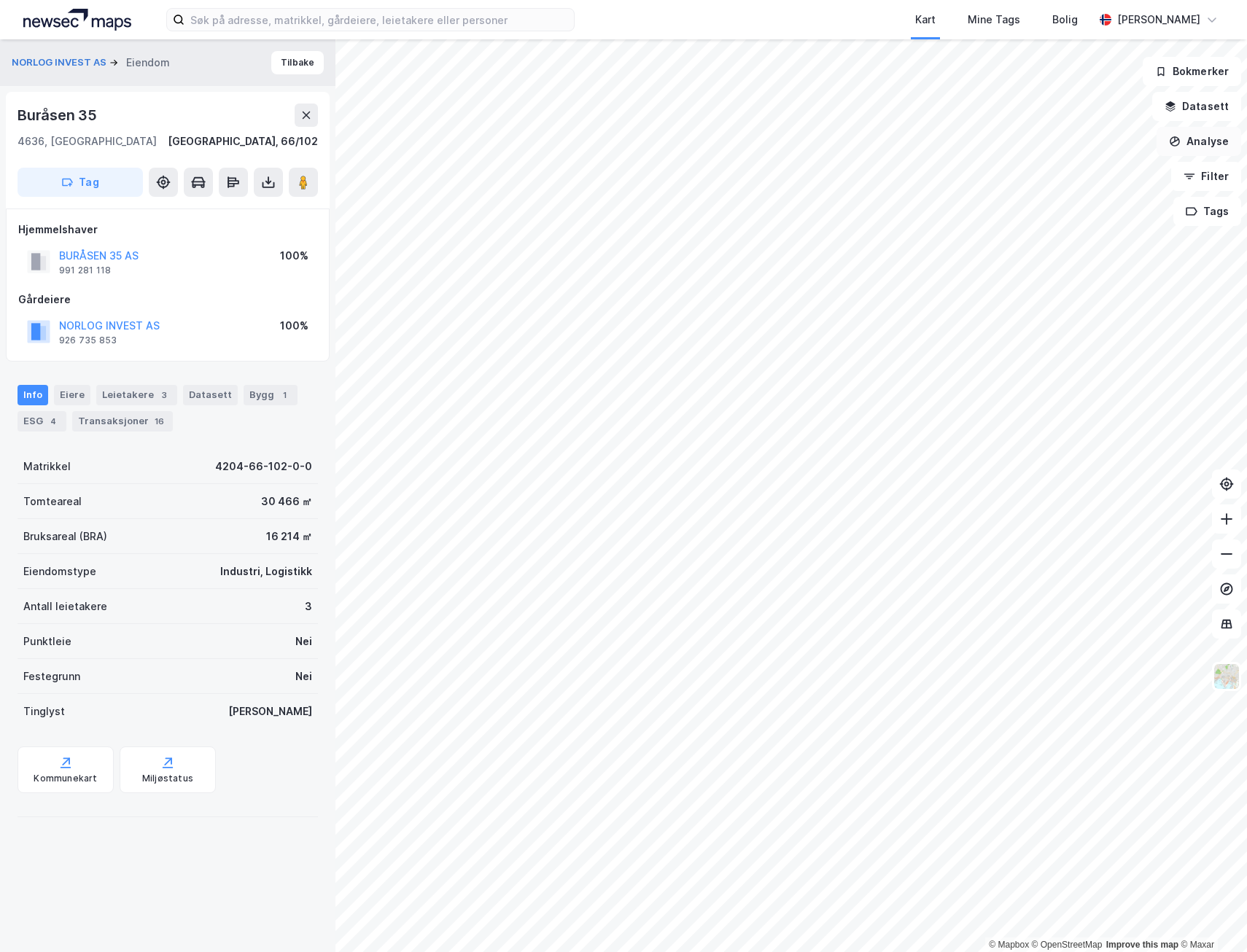
click at [1216, 134] on button "Analyse" at bounding box center [1199, 141] width 84 height 29
click at [1046, 170] on div "Tegn område" at bounding box center [1071, 172] width 127 height 13
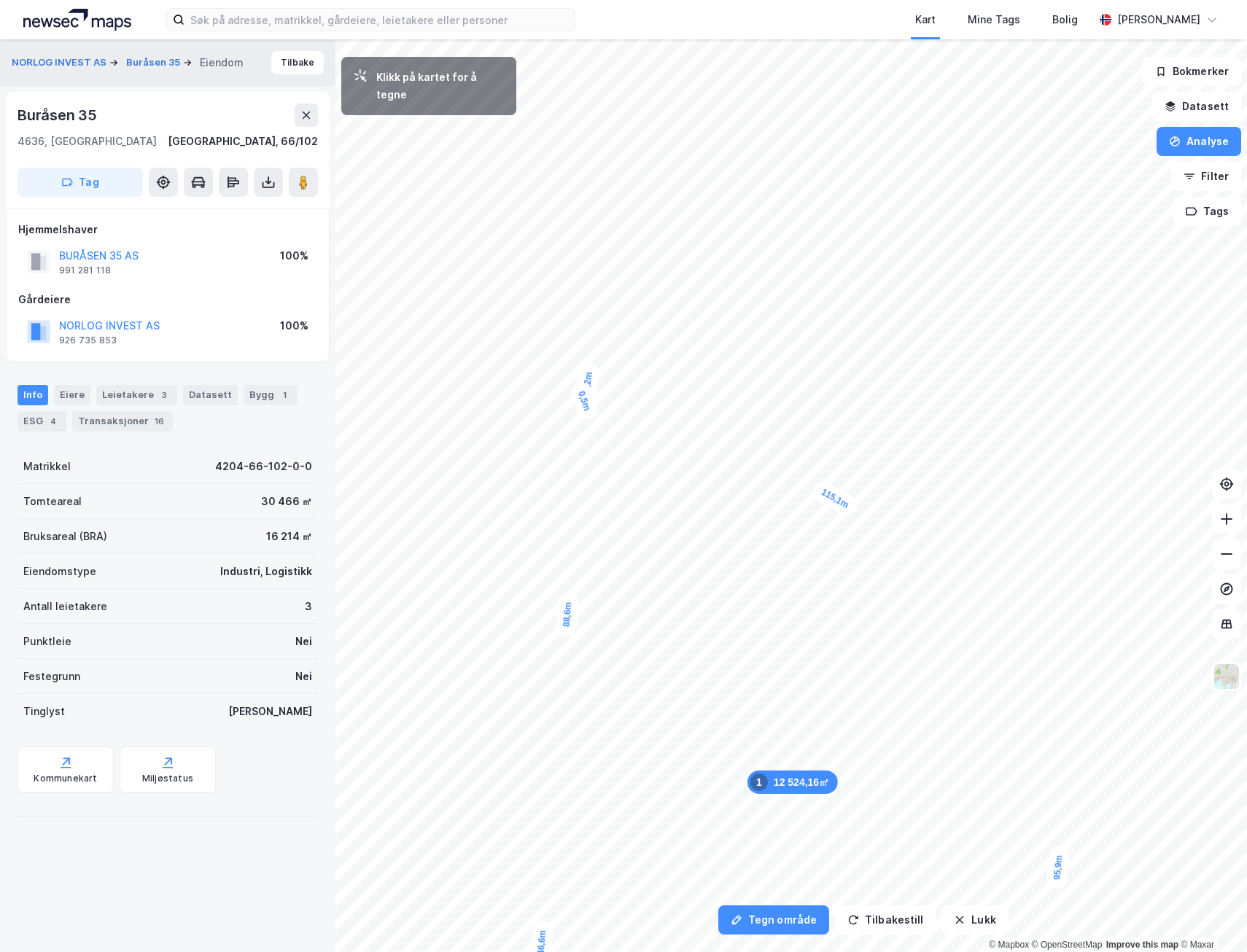
click at [584, 39] on div "12 524,16㎡ 1 46,6m 104,1m 95,9m 115,1m 8,2m 0,5m 88,6m" at bounding box center [624, 39] width 1247 height 0
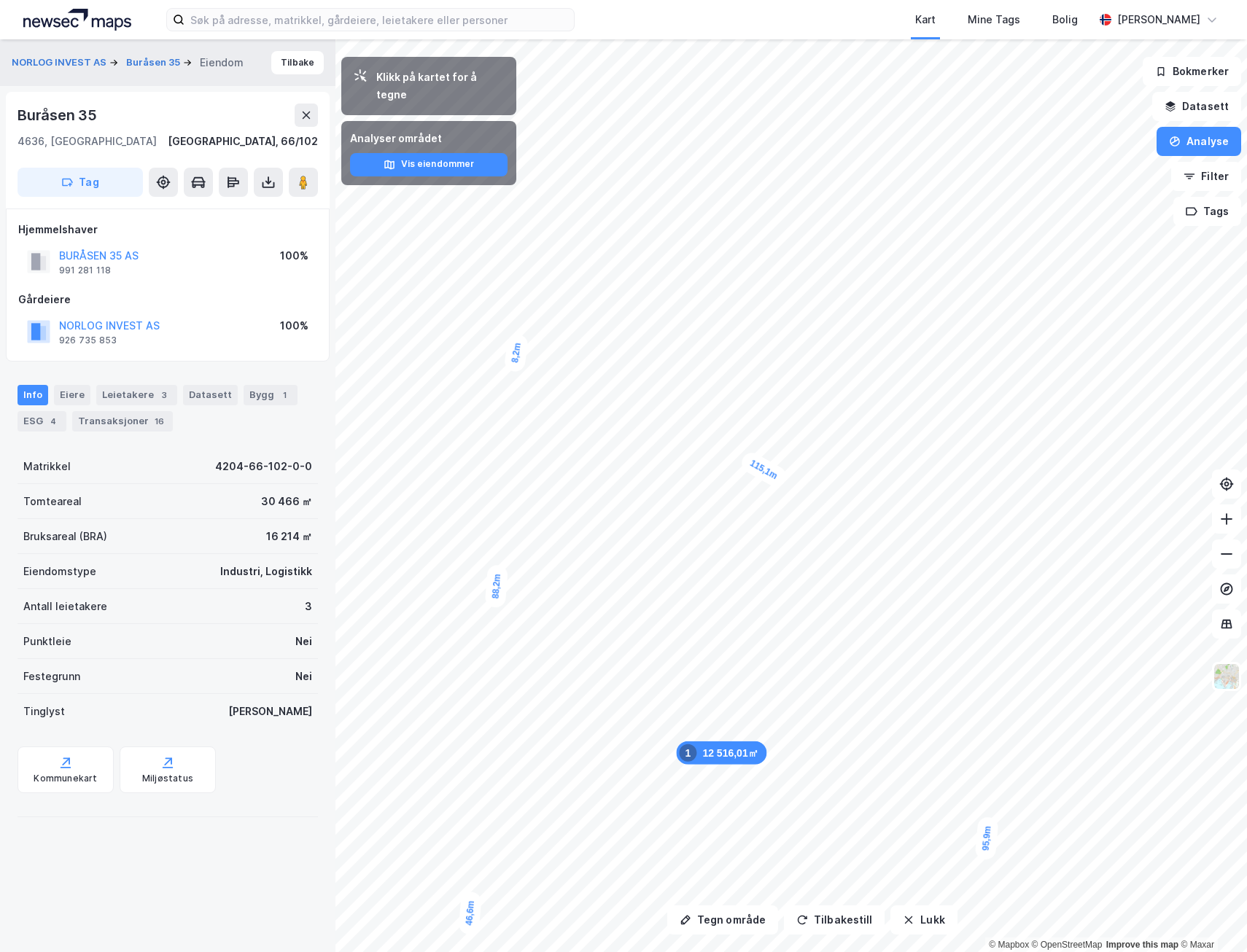
drag, startPoint x: 829, startPoint y: 499, endPoint x: 657, endPoint y: 485, distance: 172.6
click at [737, 485] on div "115,1m" at bounding box center [763, 470] width 51 height 41
drag, startPoint x: 650, startPoint y: 374, endPoint x: 647, endPoint y: 381, distance: 7.6
click at [647, 381] on div "103,9m" at bounding box center [642, 379] width 48 height 24
drag, startPoint x: 649, startPoint y: 394, endPoint x: 652, endPoint y: 401, distance: 7.6
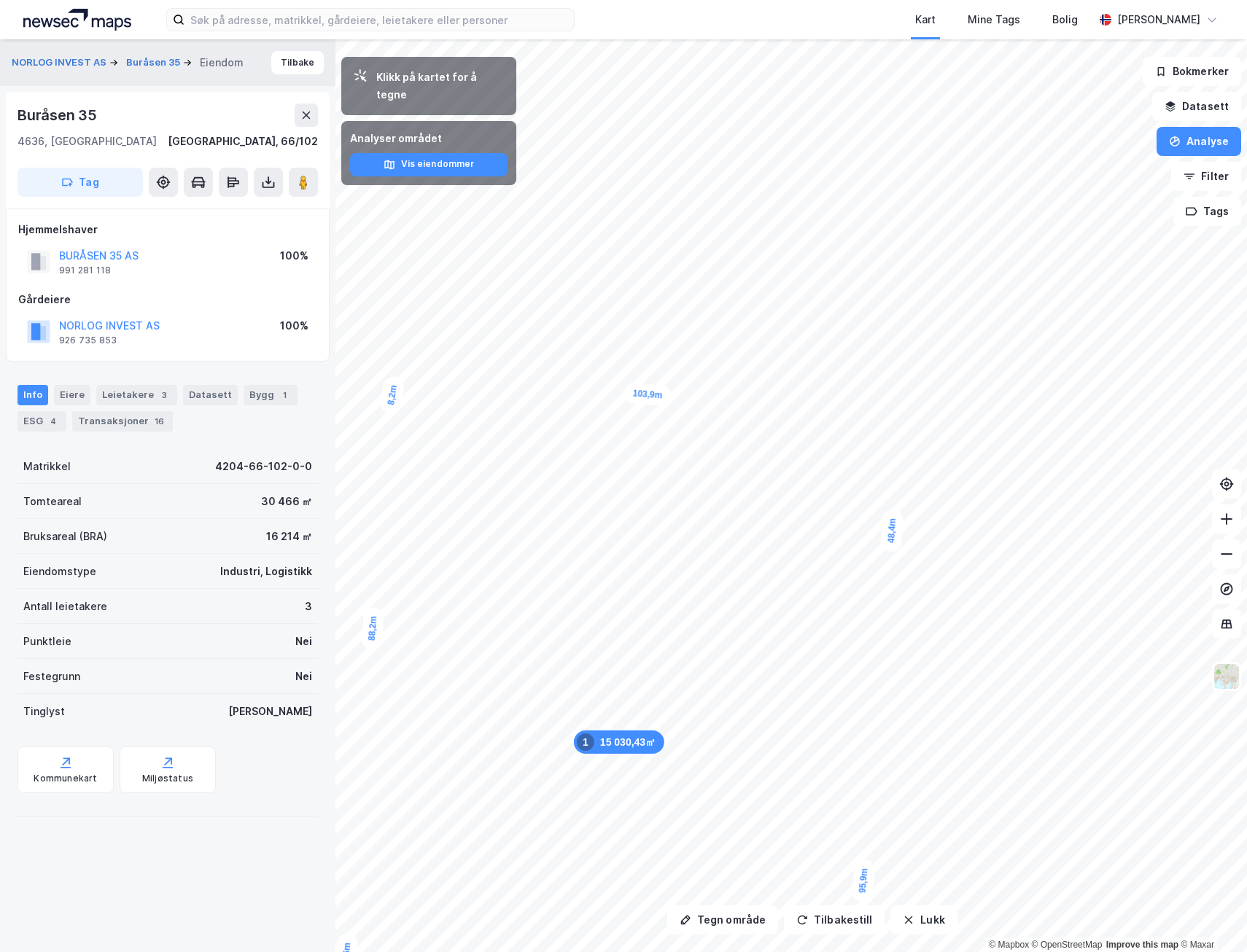
click at [652, 401] on div "103,9m" at bounding box center [647, 395] width 48 height 24
drag, startPoint x: 654, startPoint y: 398, endPoint x: 737, endPoint y: 232, distance: 185.6
click at [702, 245] on div "103,9m" at bounding box center [677, 257] width 48 height 24
click at [912, 933] on button "Lukk" at bounding box center [924, 921] width 66 height 29
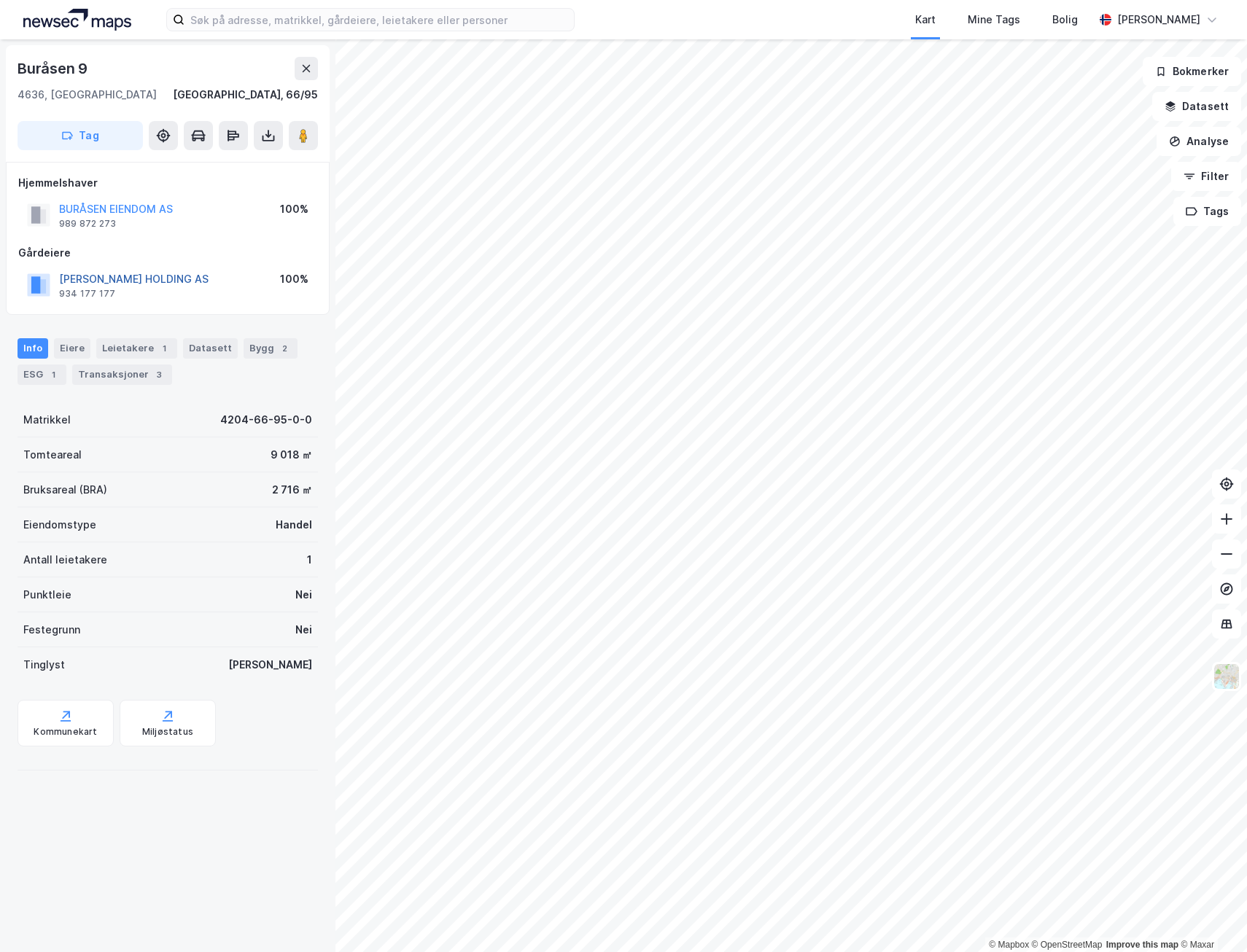
click at [0, 0] on button "[PERSON_NAME] HOLDING AS" at bounding box center [0, 0] width 0 height 0
click at [157, 349] on div "1" at bounding box center [163, 348] width 14 height 14
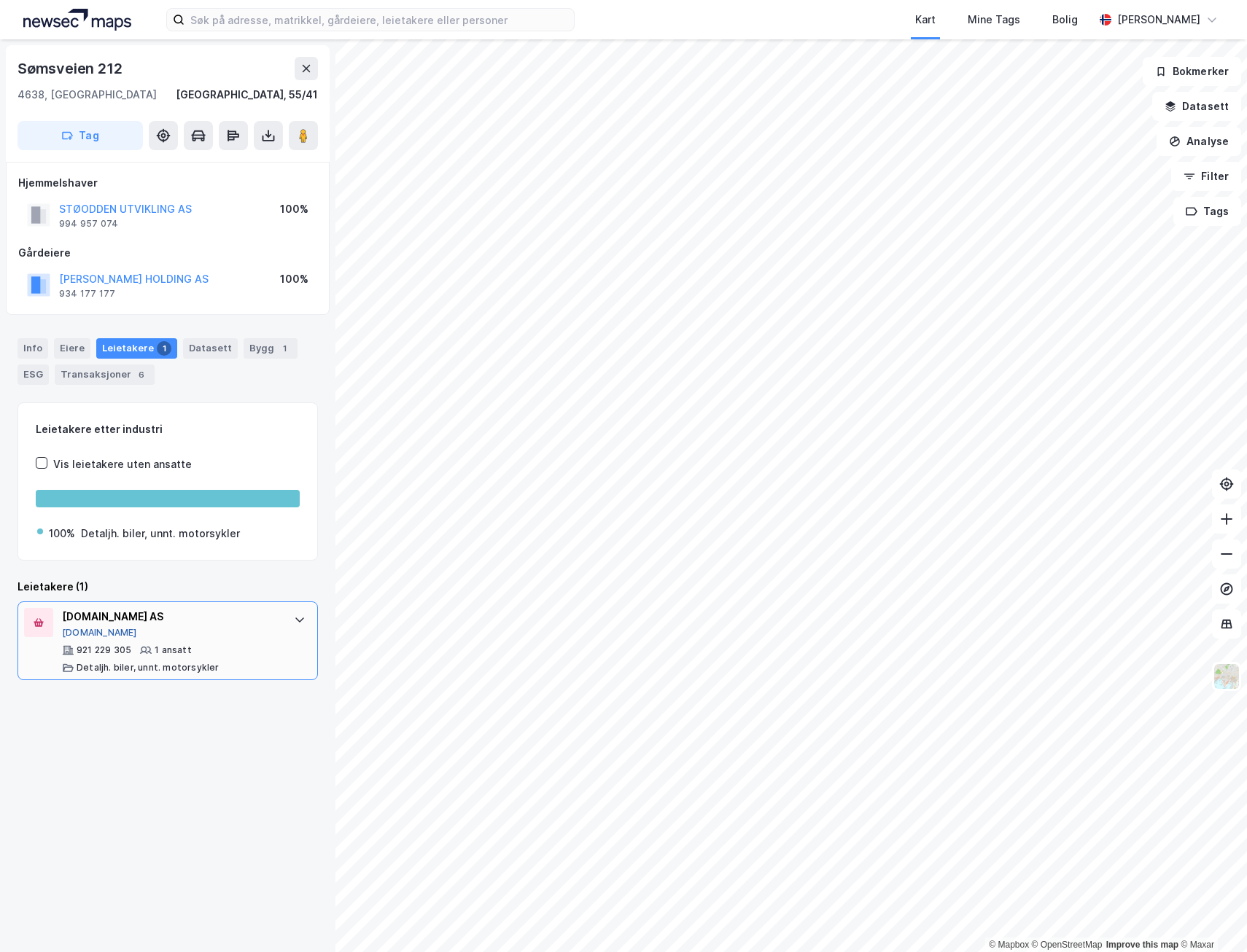
click at [89, 631] on button "[DOMAIN_NAME]" at bounding box center [100, 633] width 75 height 12
click at [305, 134] on image at bounding box center [303, 135] width 9 height 14
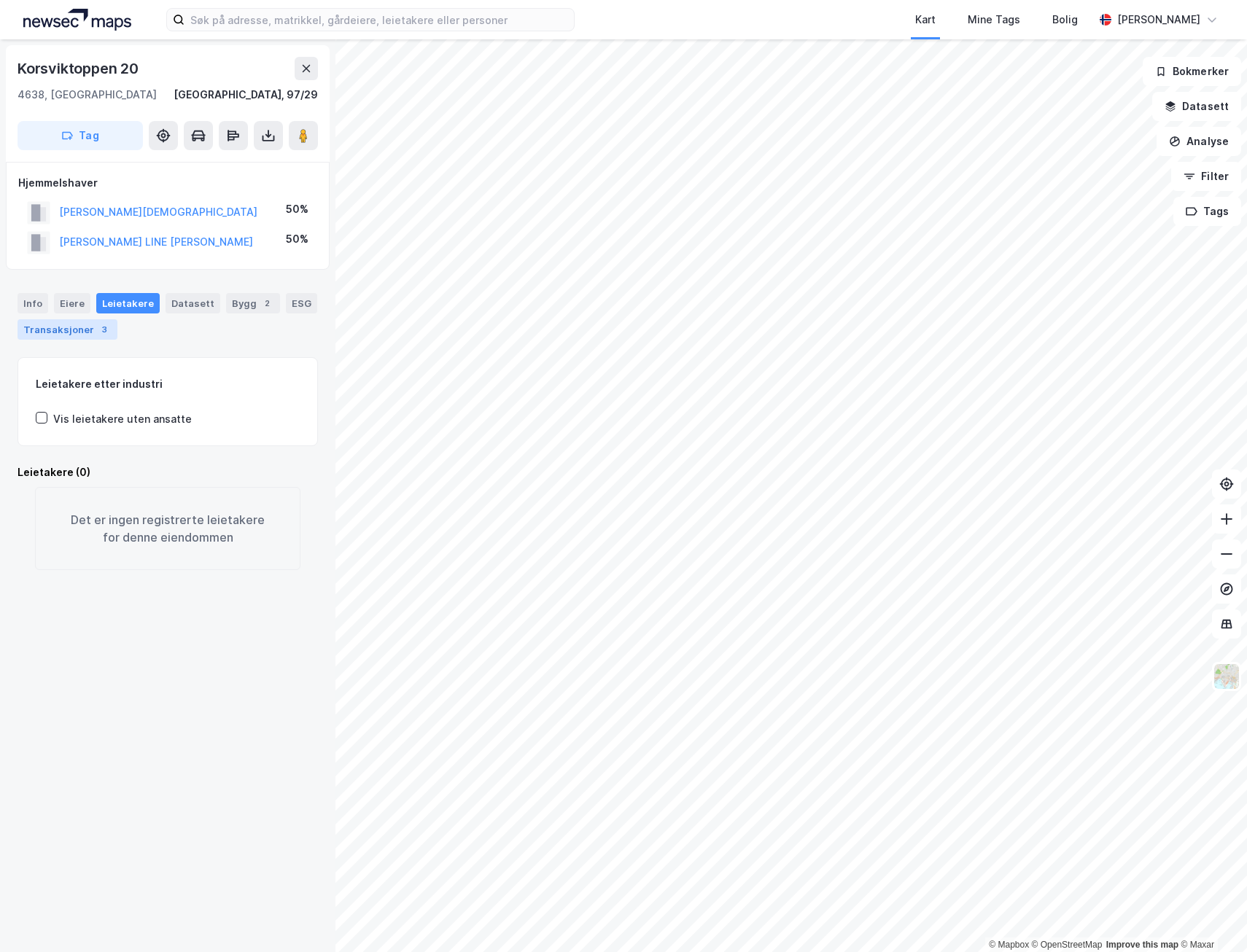
click at [89, 333] on div "Transaksjoner 3" at bounding box center [67, 329] width 100 height 20
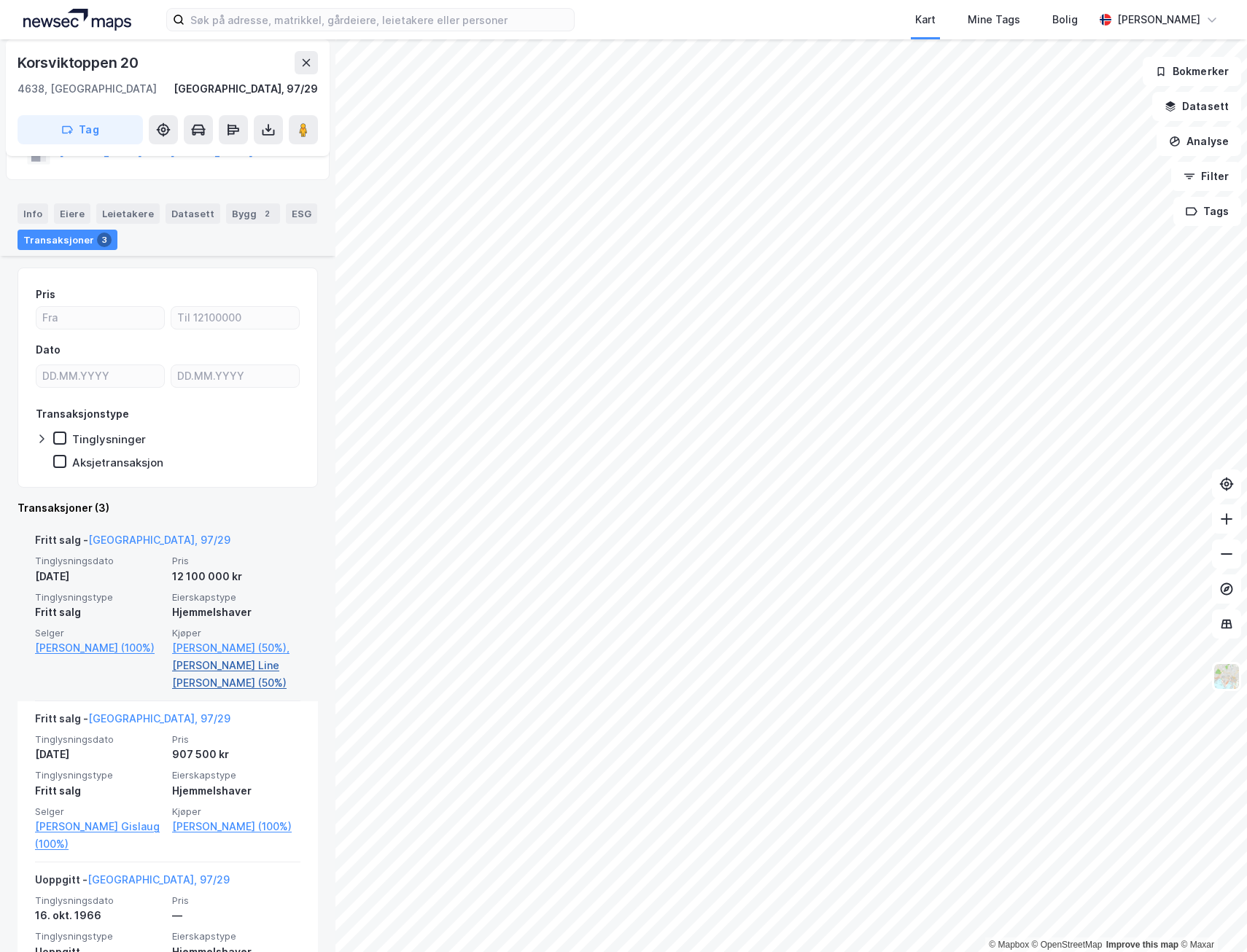
scroll to position [143, 0]
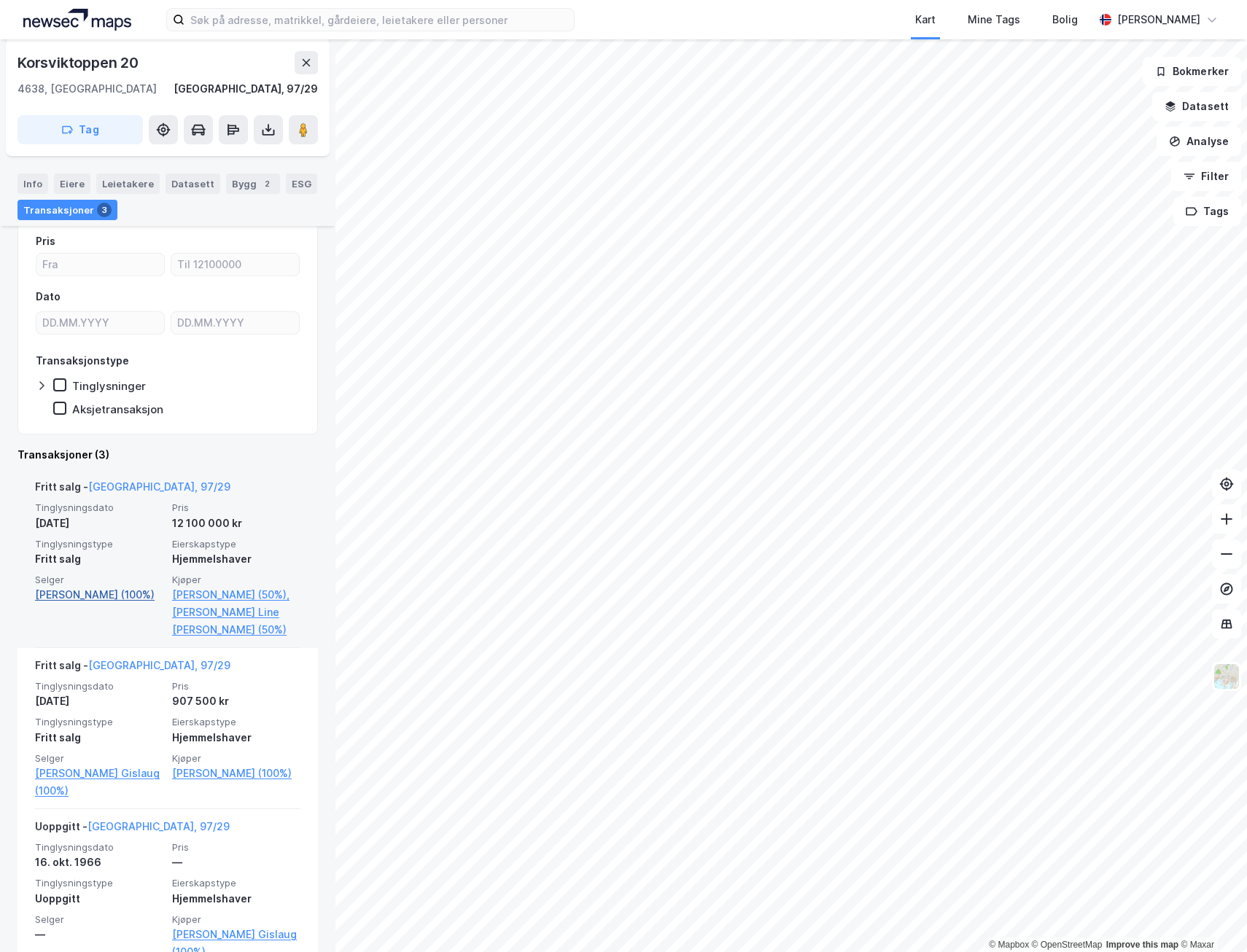
click at [95, 594] on link "[PERSON_NAME] (100%)" at bounding box center [99, 595] width 128 height 18
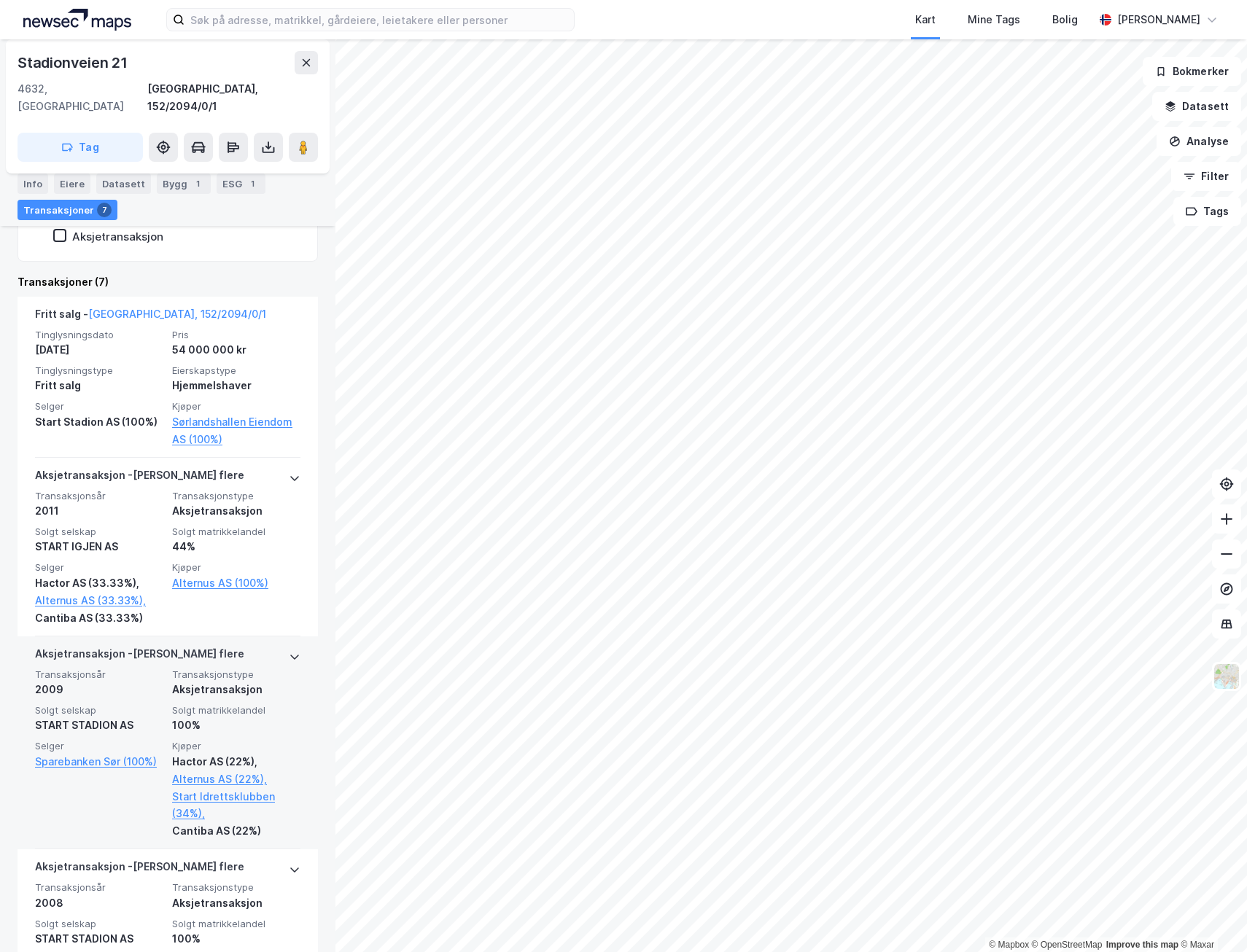
scroll to position [365, 0]
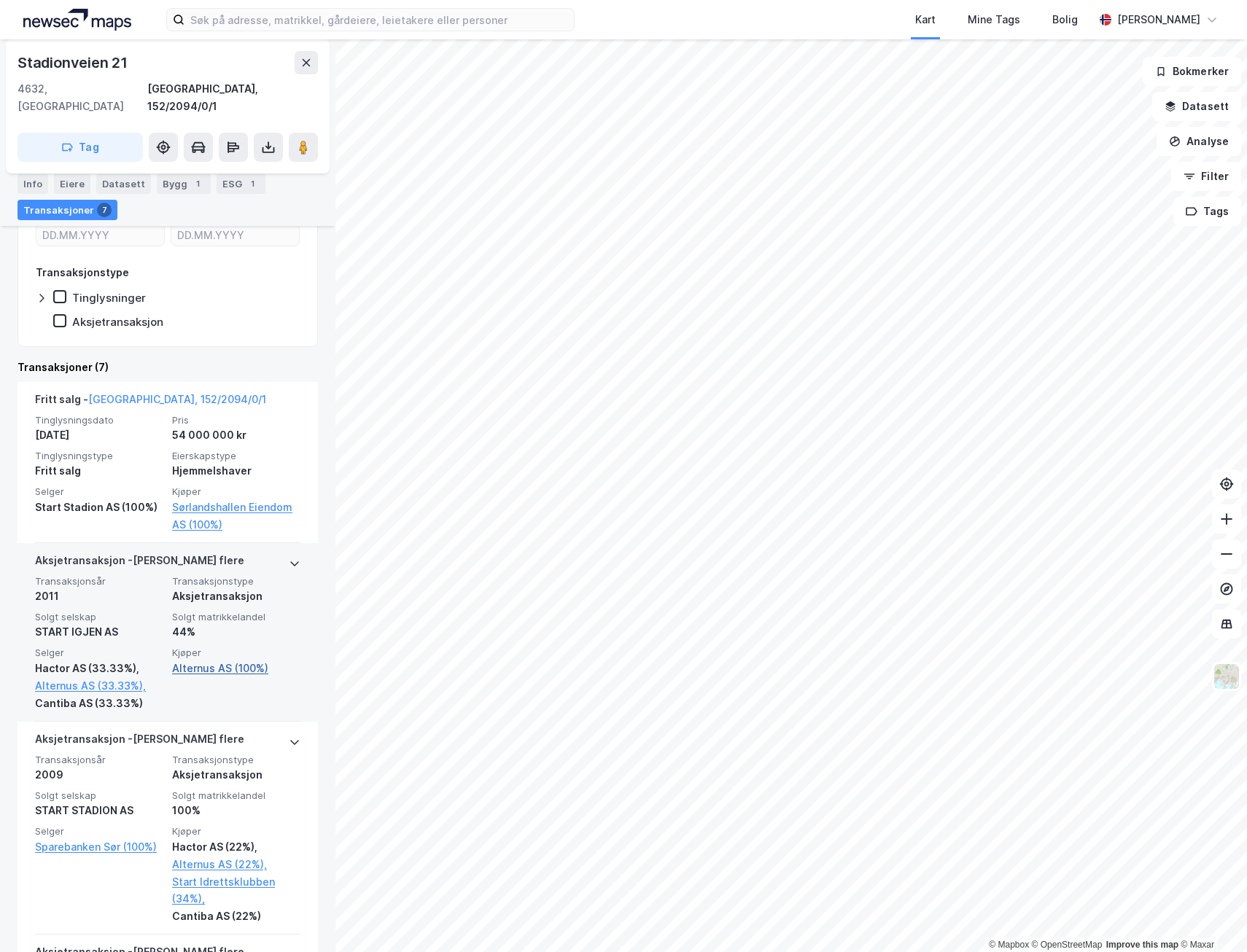
click at [216, 660] on link "Alternus AS (100%)" at bounding box center [236, 669] width 128 height 18
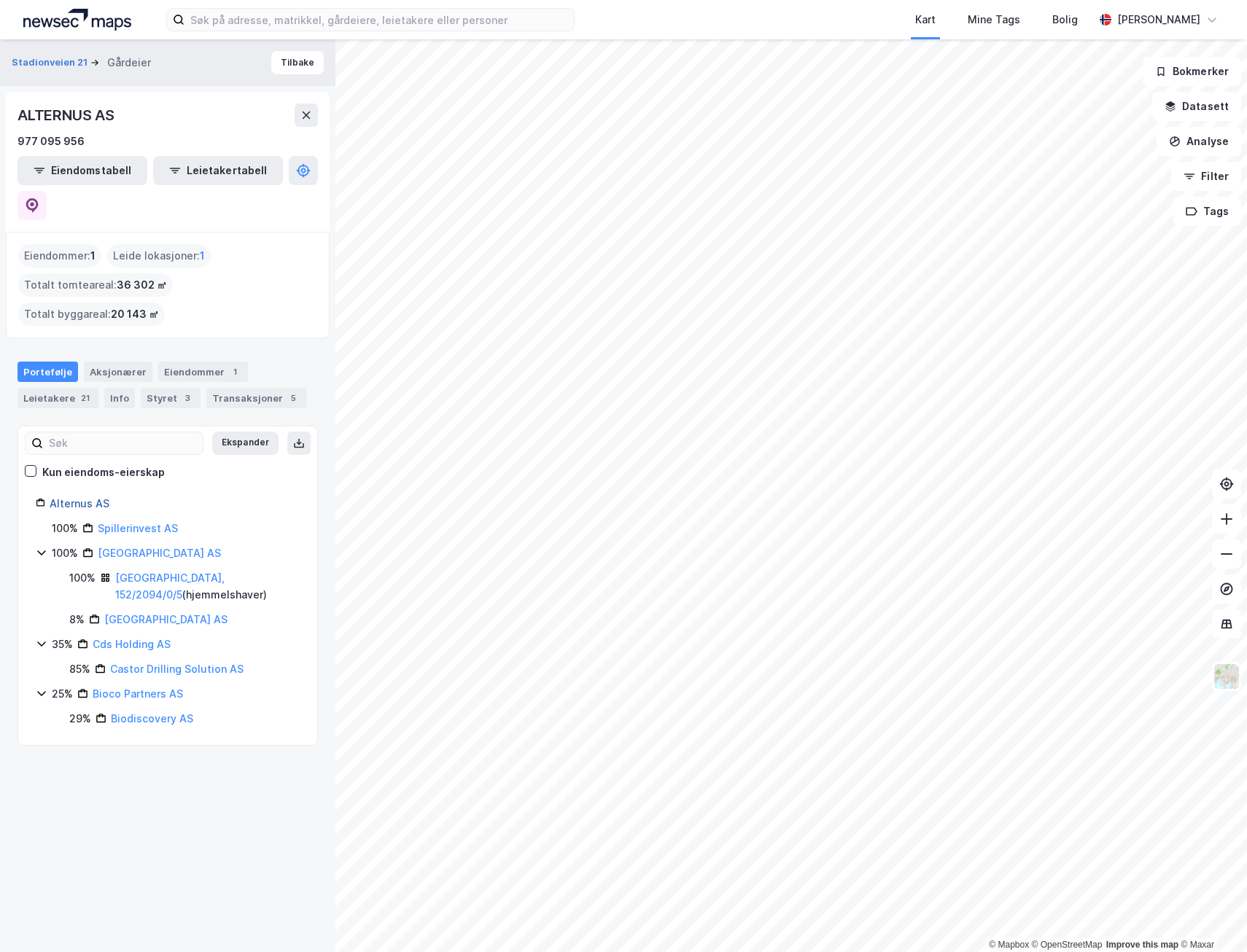
click at [73, 498] on link "Alternus AS" at bounding box center [79, 504] width 60 height 13
click at [39, 198] on icon at bounding box center [31, 205] width 14 height 14
click at [280, 76] on div "Stadionveien 21 Gårdeier Tilbake" at bounding box center [168, 62] width 335 height 47
click at [276, 56] on button "Tilbake" at bounding box center [298, 62] width 53 height 23
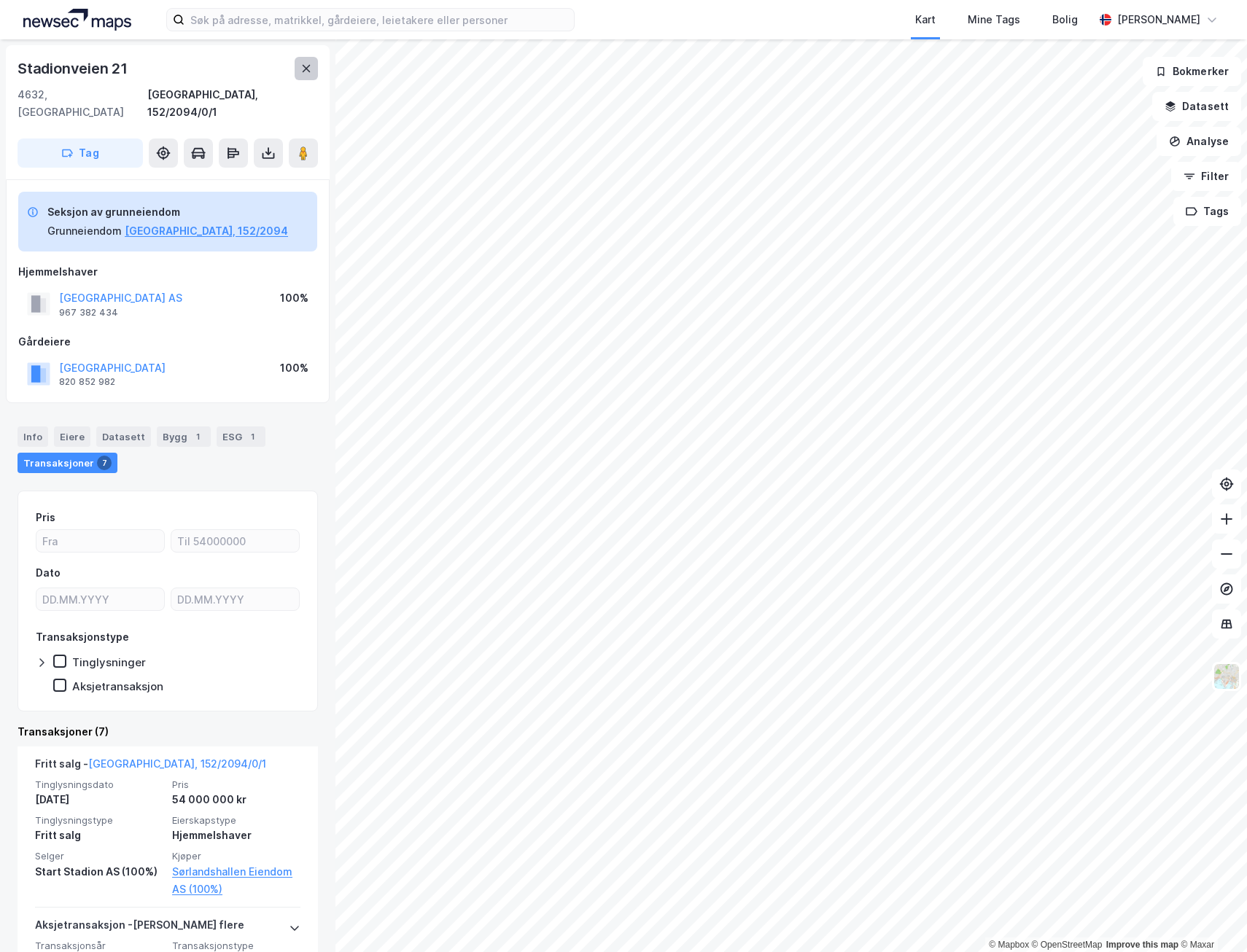
click at [295, 66] on button at bounding box center [305, 68] width 23 height 23
